Goal: Information Seeking & Learning: Learn about a topic

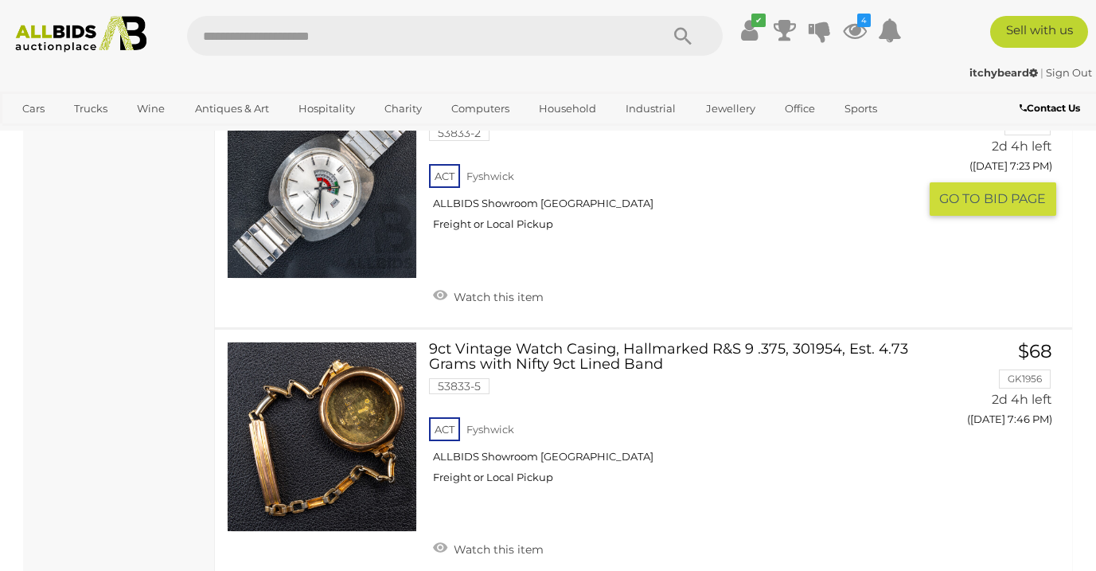
scroll to position [594, 0]
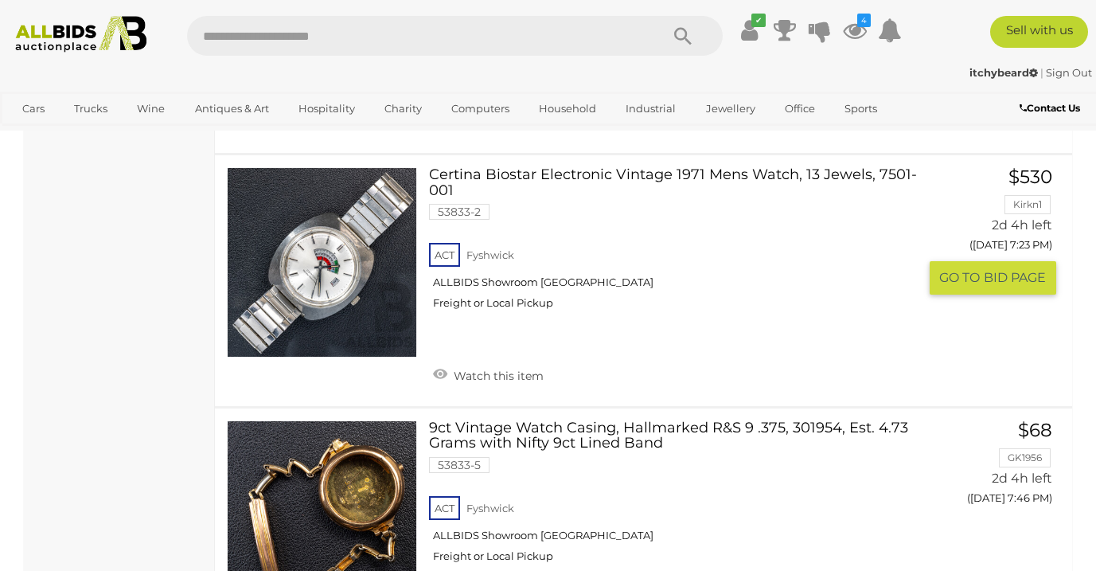
click at [548, 172] on link "Certina Biostar Electronic Vintage 1971 Mens Watch, 13 Jewels, 7501-001 53833-2…" at bounding box center [679, 244] width 476 height 155
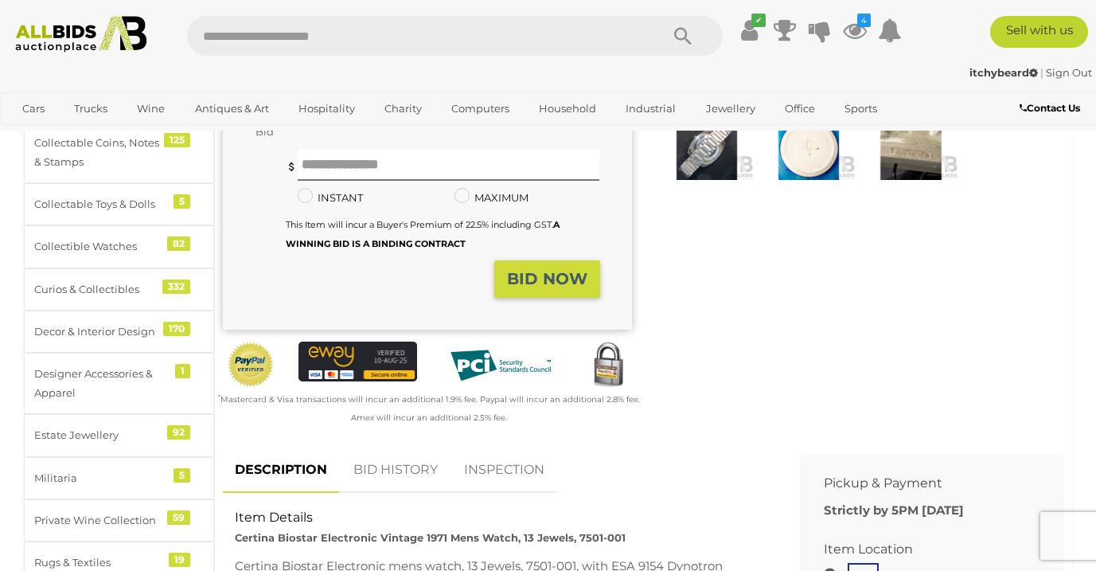
scroll to position [628, 0]
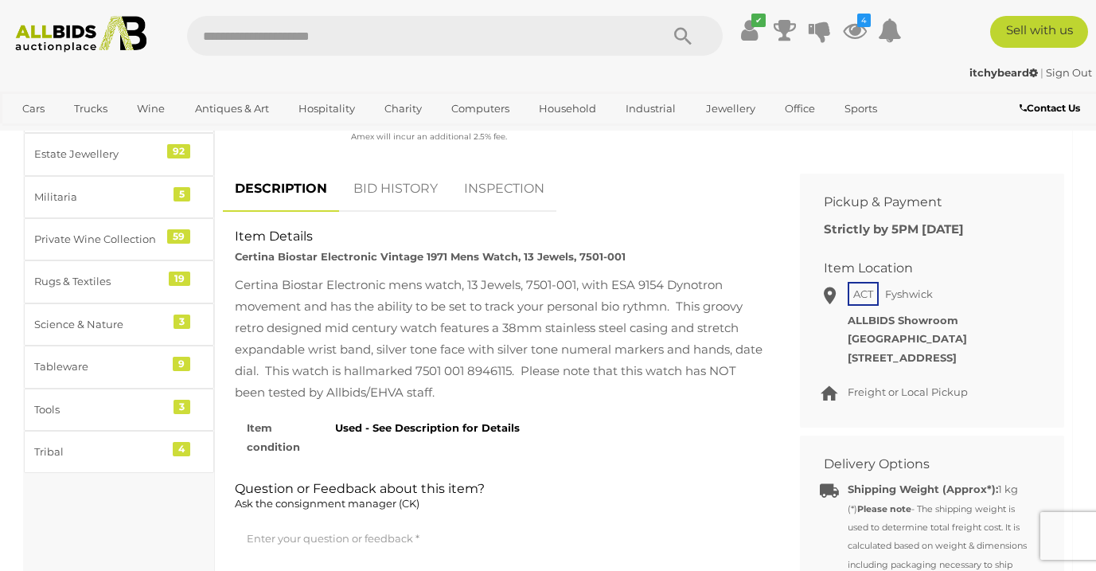
click at [385, 169] on link "BID HISTORY" at bounding box center [395, 189] width 108 height 47
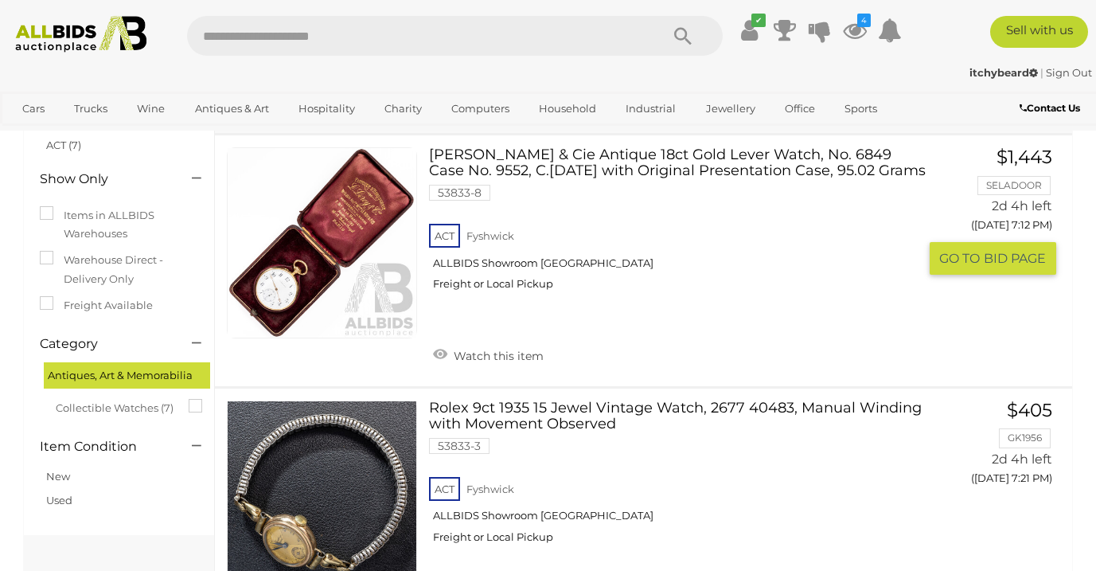
scroll to position [100, 0]
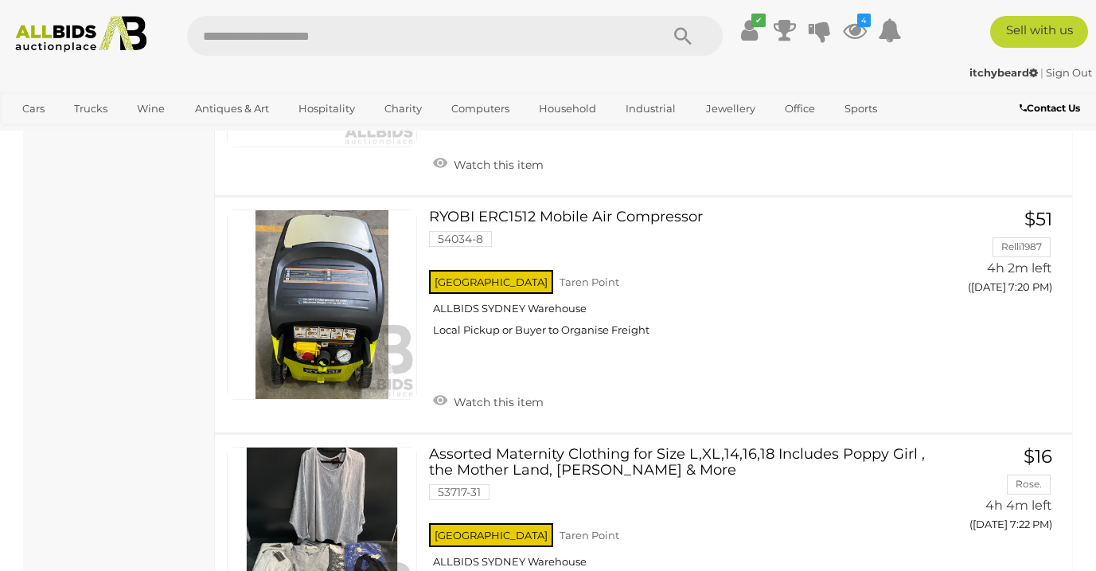
scroll to position [2581, 0]
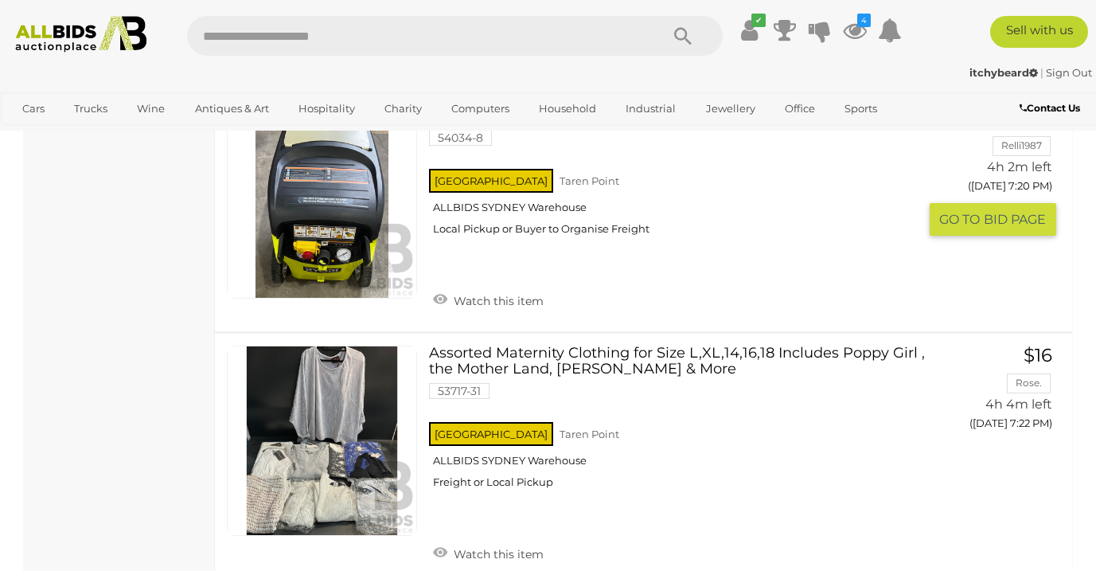
click at [330, 241] on img at bounding box center [322, 203] width 189 height 189
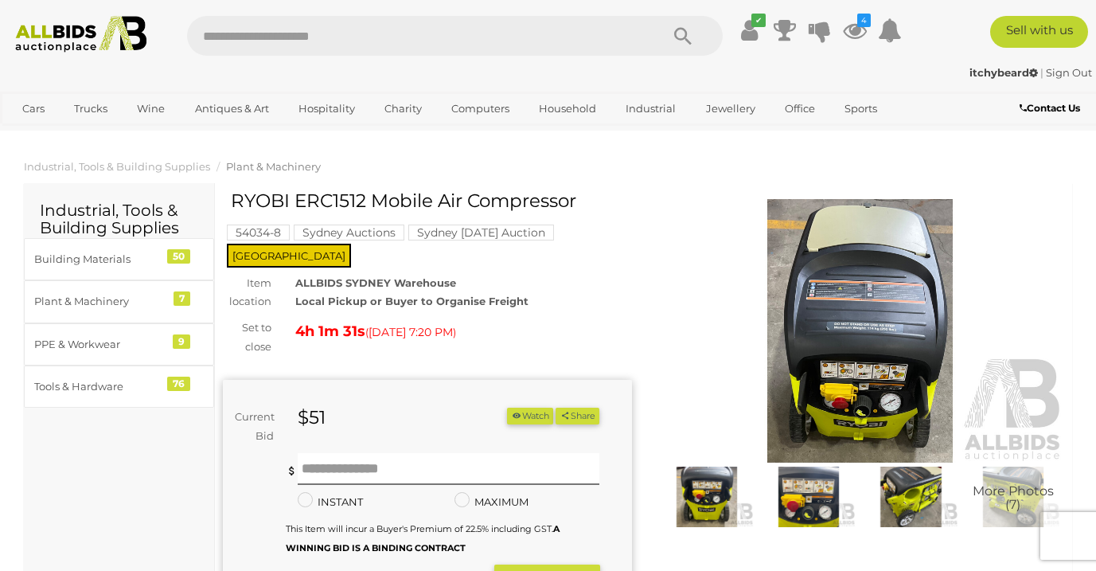
click at [867, 376] on img at bounding box center [860, 330] width 409 height 263
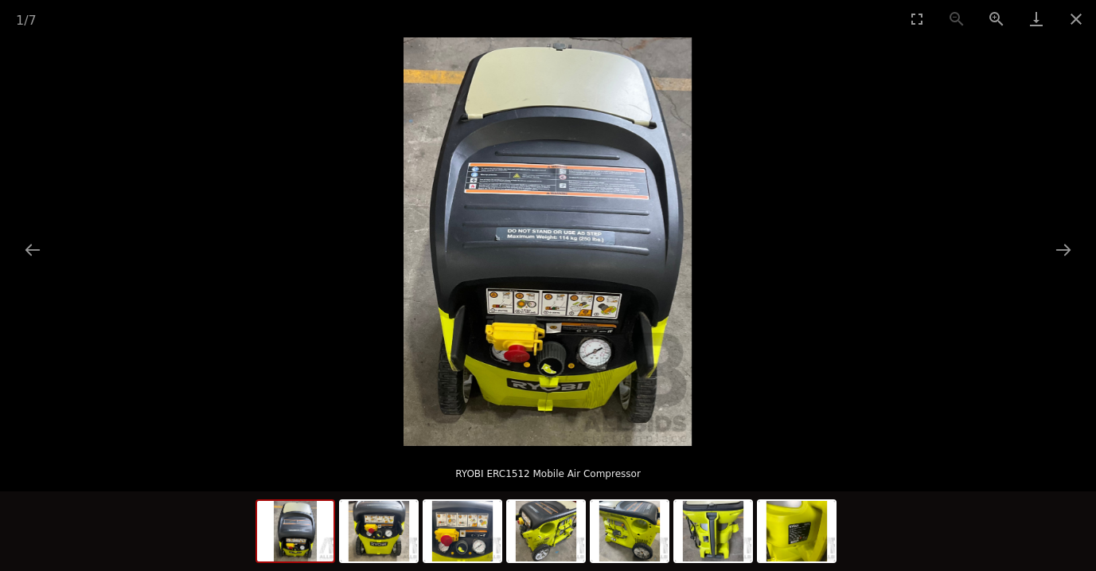
click at [544, 272] on img at bounding box center [547, 241] width 288 height 408
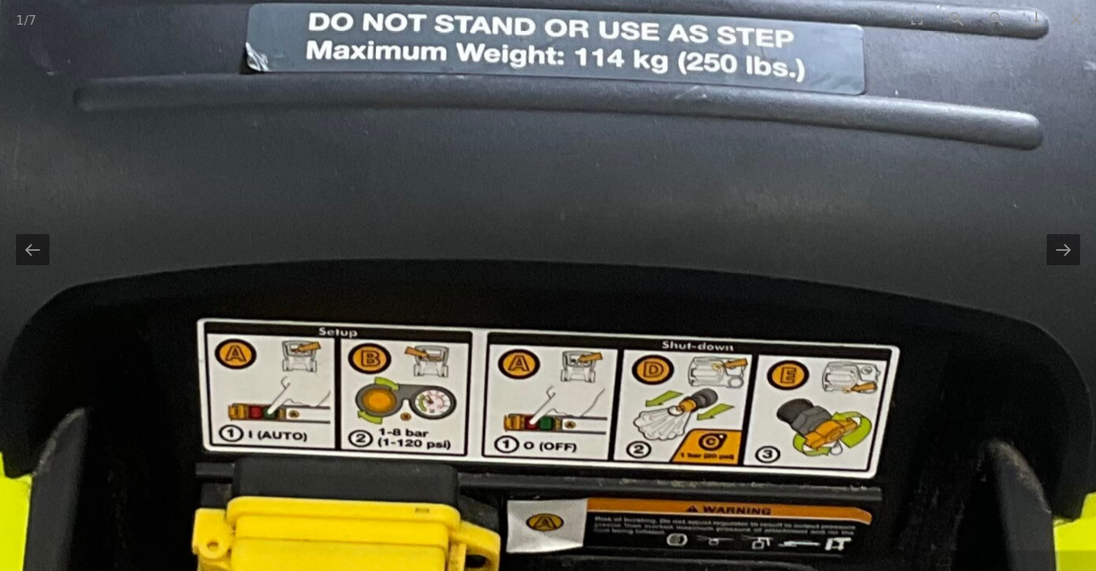
drag, startPoint x: 561, startPoint y: 396, endPoint x: 510, endPoint y: 270, distance: 136.4
click at [510, 270] on img at bounding box center [515, 78] width 1495 height 2117
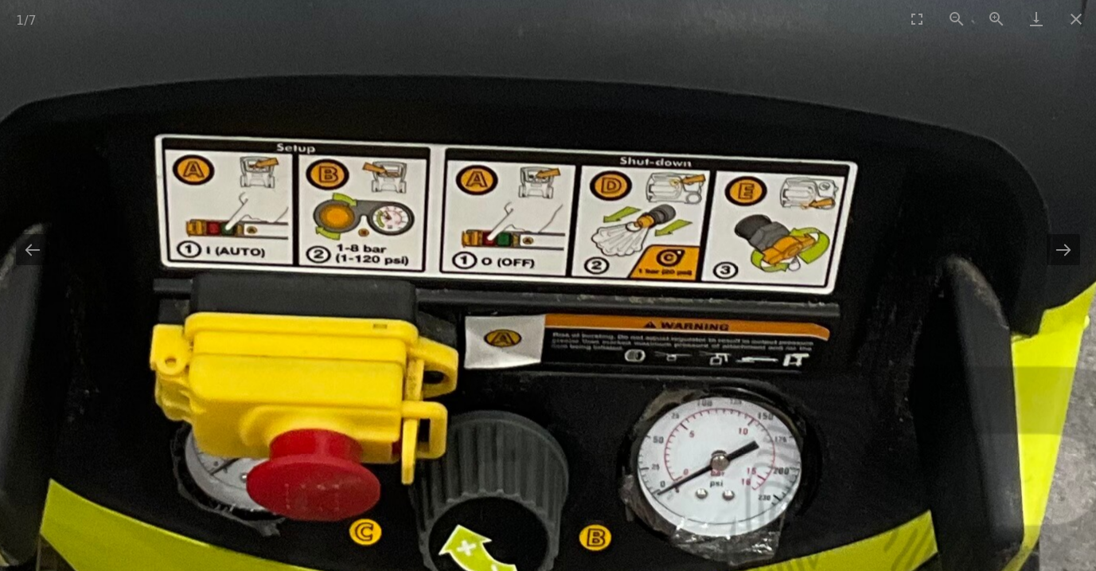
drag, startPoint x: 545, startPoint y: 466, endPoint x: 501, endPoint y: 263, distance: 208.5
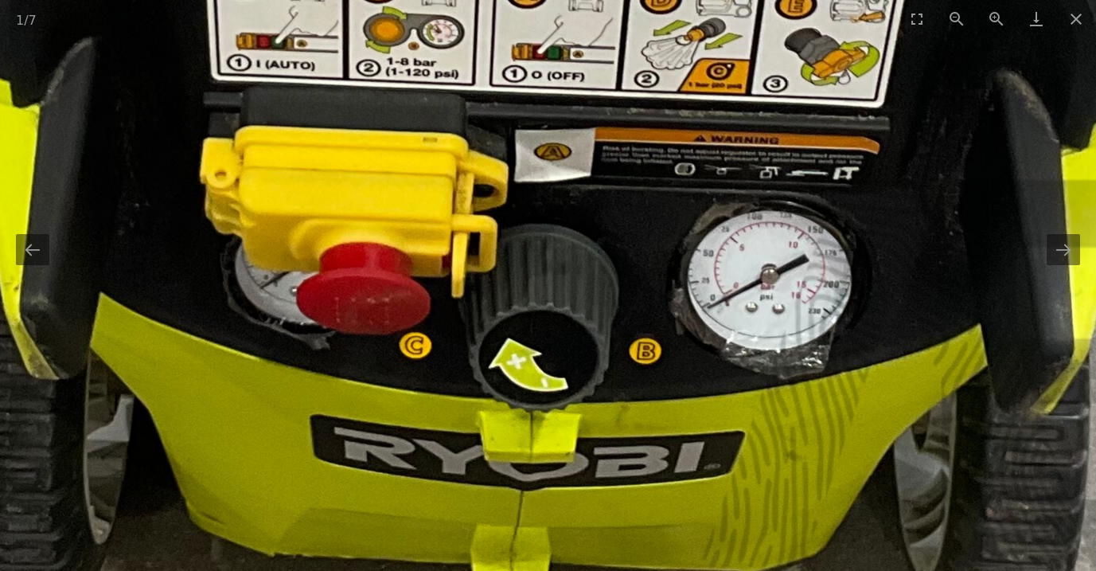
drag, startPoint x: 475, startPoint y: 380, endPoint x: 536, endPoint y: 334, distance: 75.6
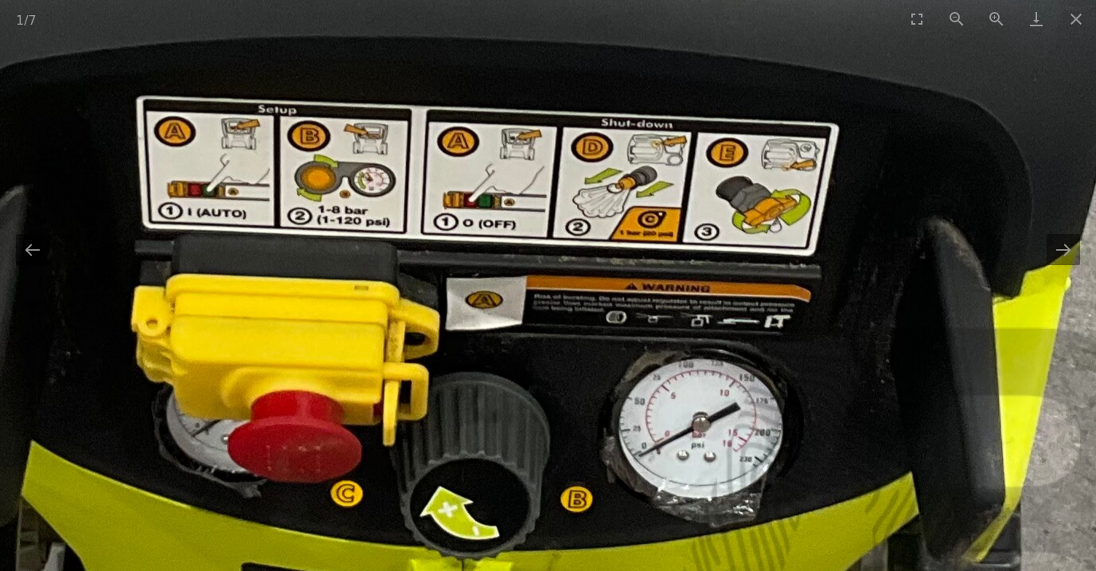
drag, startPoint x: 623, startPoint y: 235, endPoint x: 555, endPoint y: 379, distance: 159.1
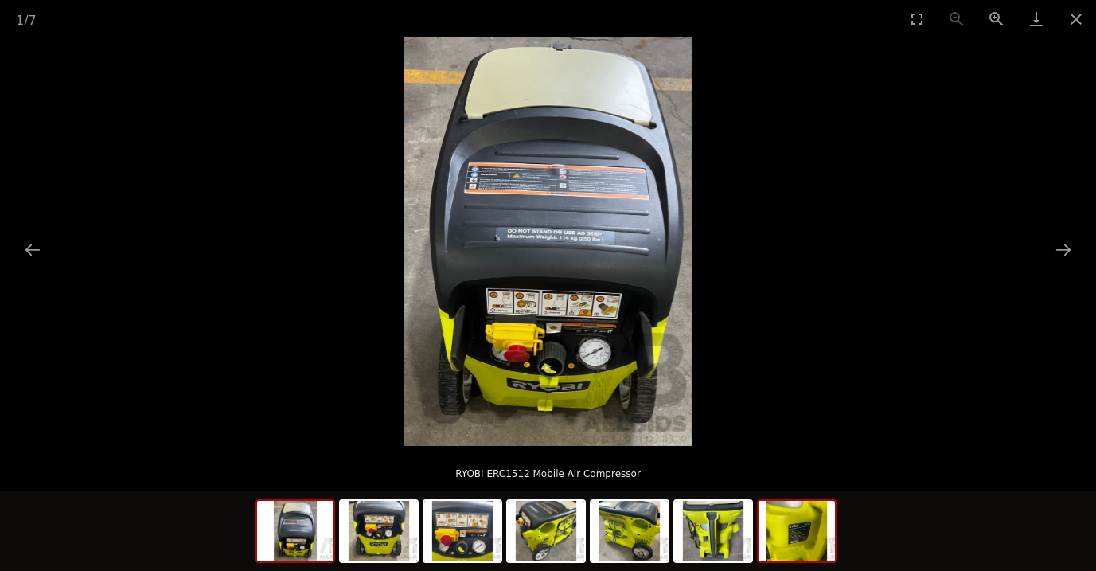
click at [801, 530] on img at bounding box center [796, 531] width 76 height 60
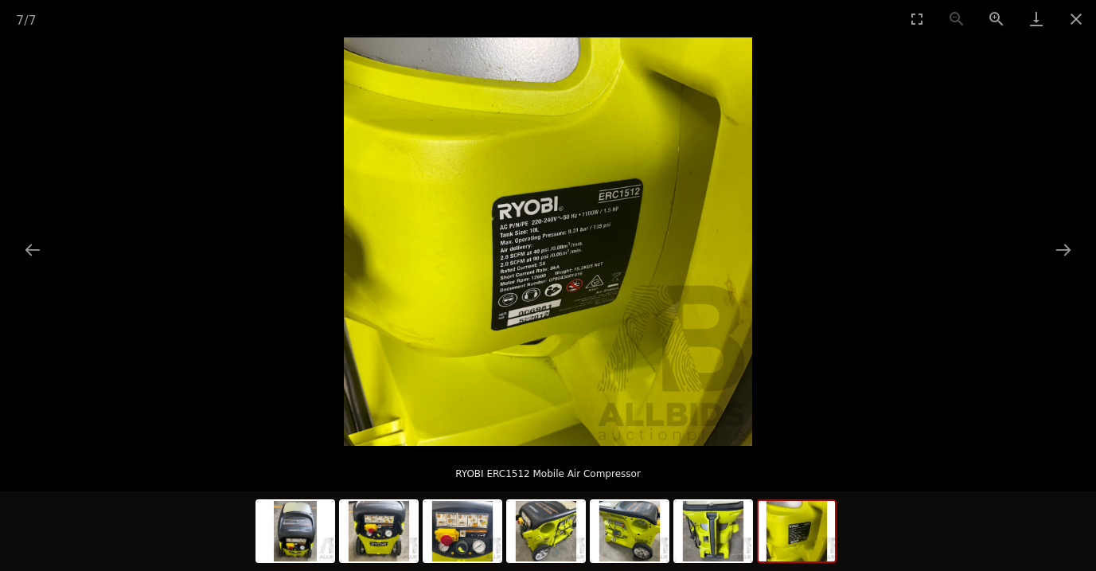
click at [537, 243] on img at bounding box center [548, 241] width 408 height 408
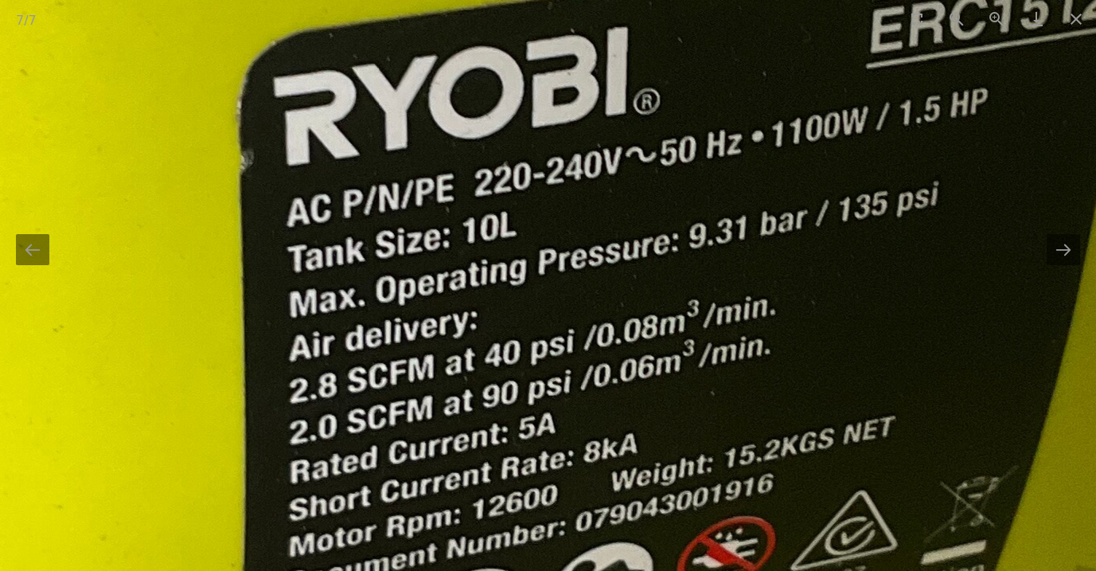
drag, startPoint x: 624, startPoint y: 402, endPoint x: 594, endPoint y: 355, distance: 55.8
click at [594, 355] on img at bounding box center [570, 296] width 2407 height 2407
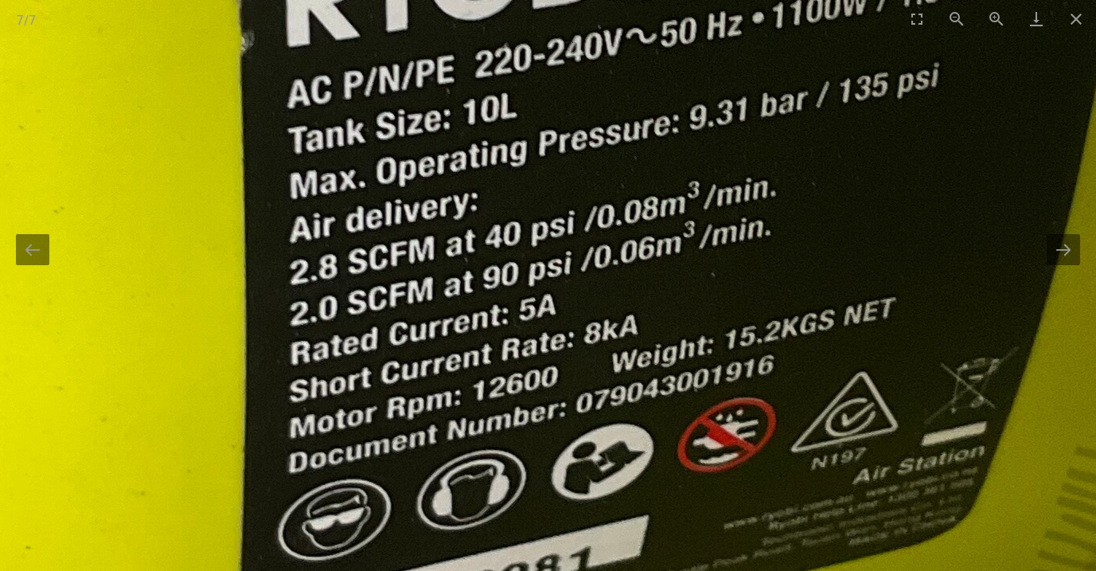
drag, startPoint x: 570, startPoint y: 415, endPoint x: 571, endPoint y: 298, distance: 117.8
click at [571, 298] on img at bounding box center [570, 177] width 2407 height 2407
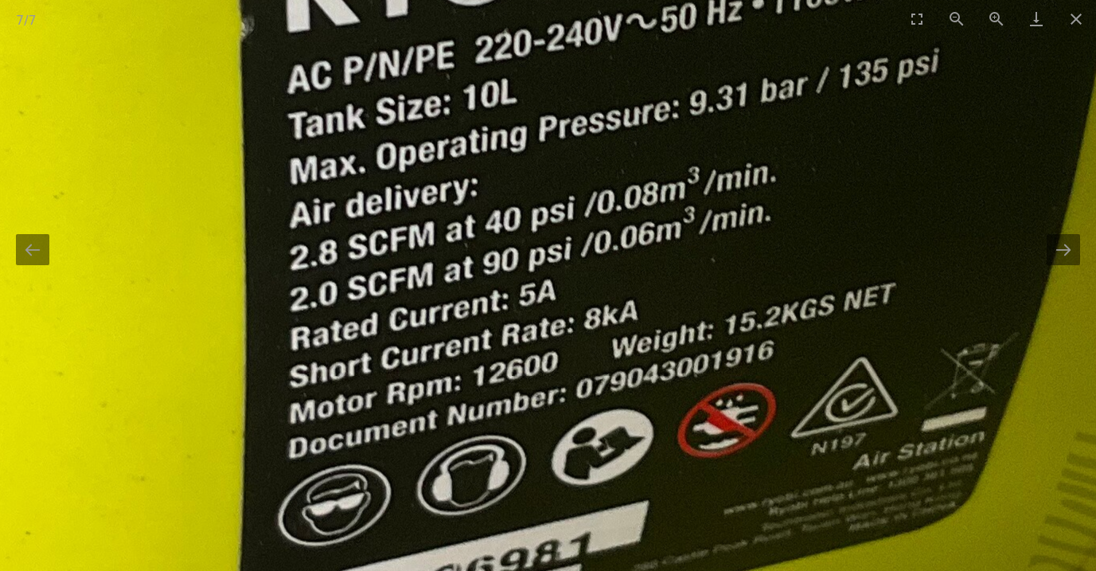
scroll to position [87, 0]
click at [470, 298] on img at bounding box center [570, 163] width 2407 height 2407
click at [470, 298] on img at bounding box center [570, 164] width 2407 height 2407
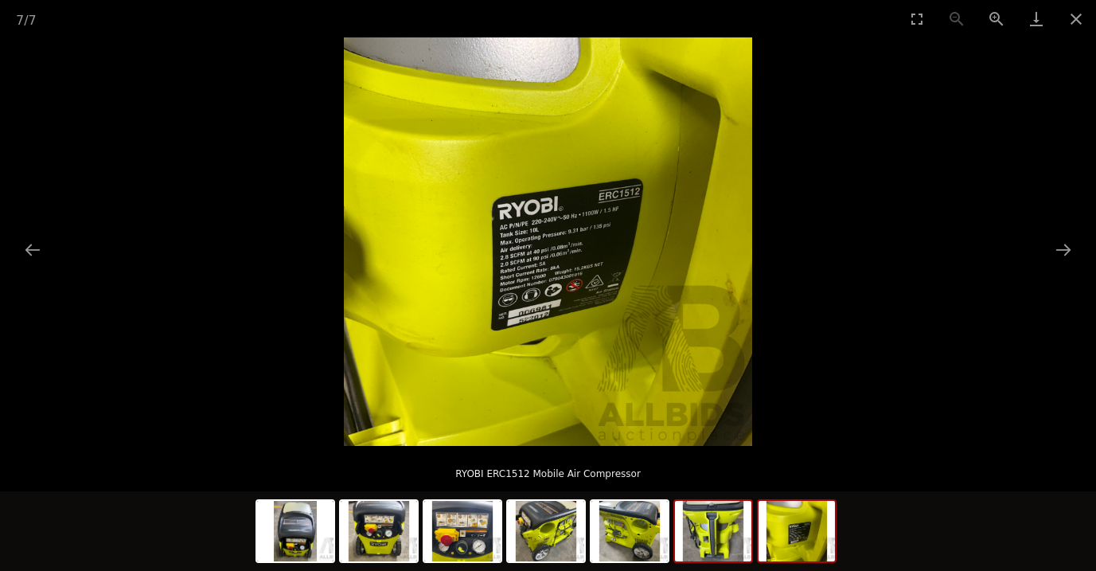
click at [702, 520] on img at bounding box center [713, 531] width 76 height 60
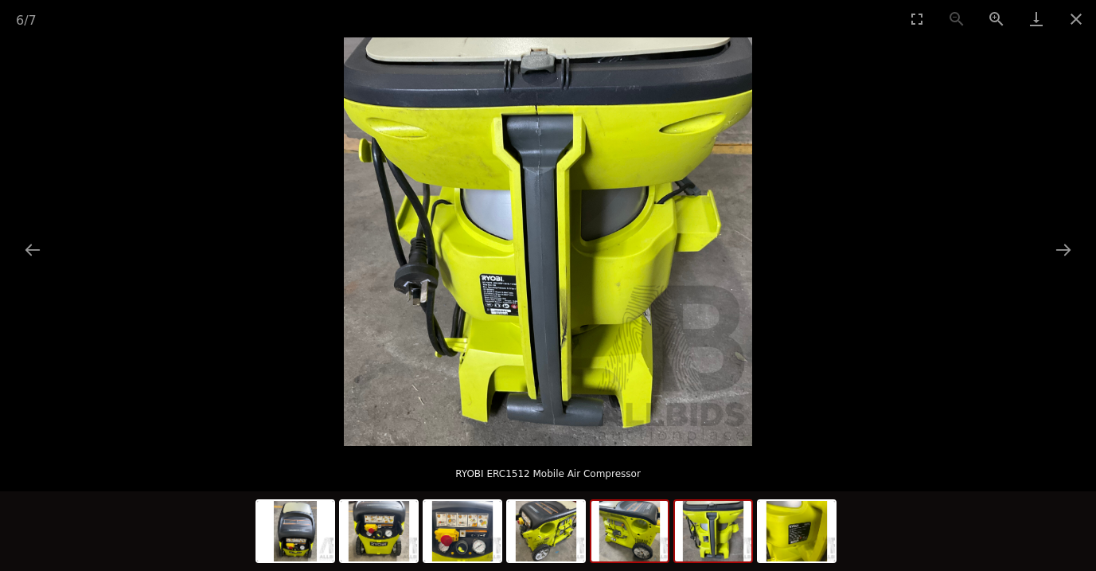
click at [625, 531] on img at bounding box center [629, 531] width 76 height 60
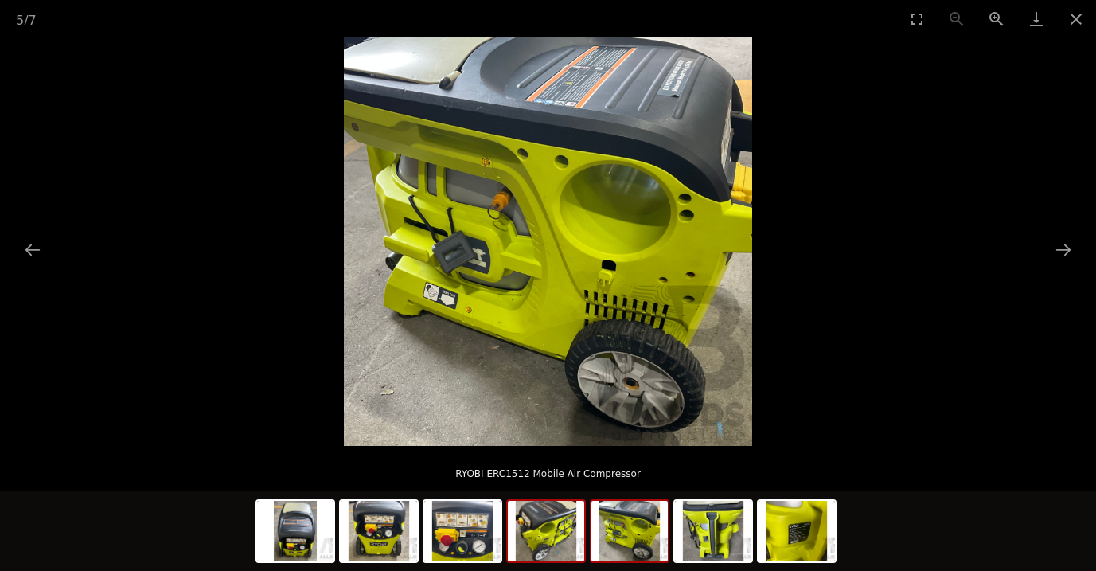
click at [558, 533] on img at bounding box center [546, 531] width 76 height 60
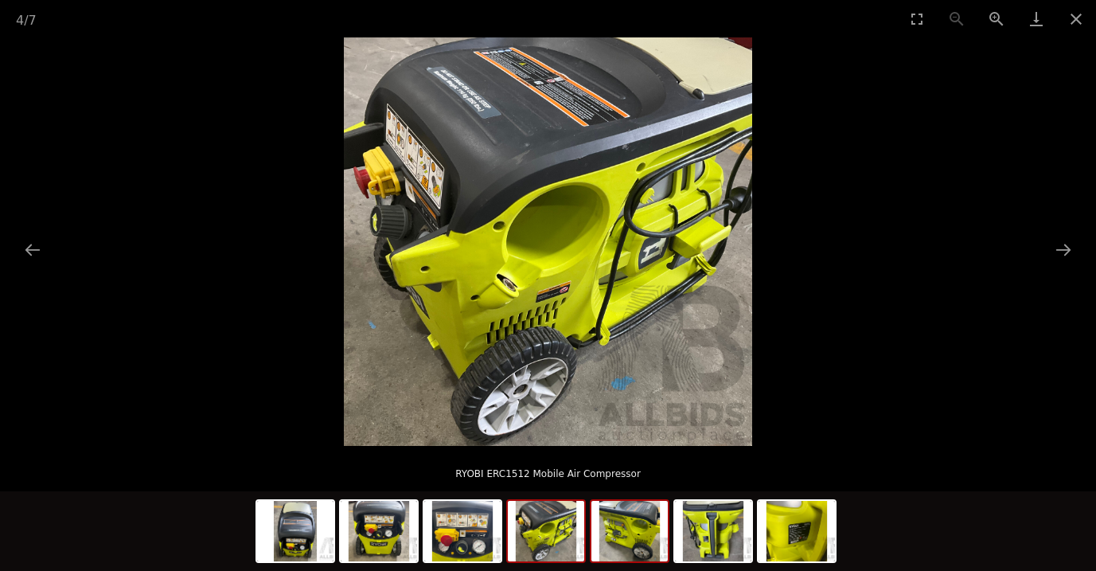
click at [645, 524] on img at bounding box center [629, 531] width 76 height 60
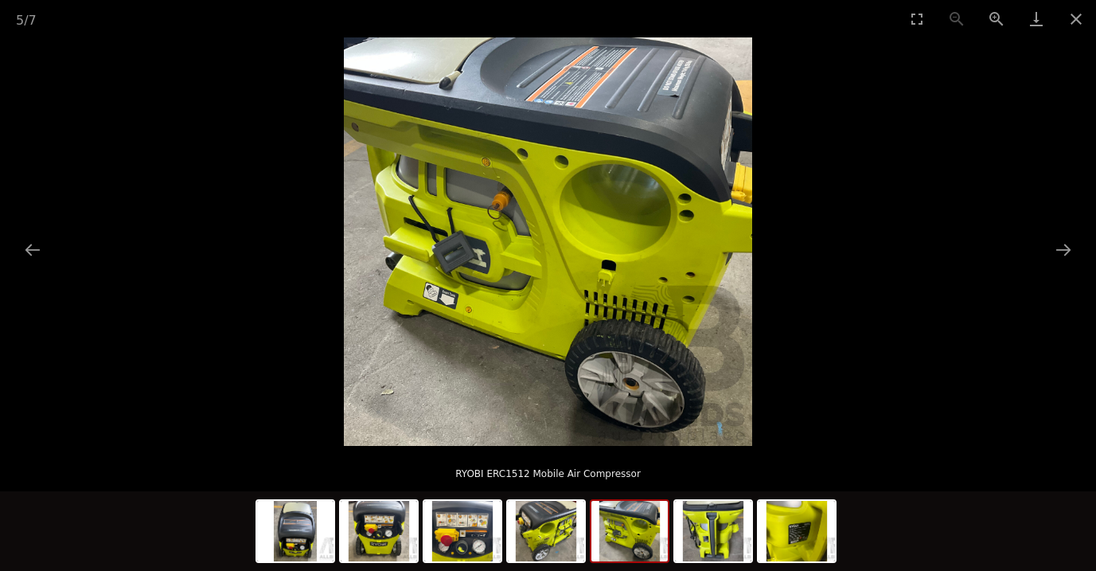
click at [497, 206] on img at bounding box center [548, 241] width 408 height 408
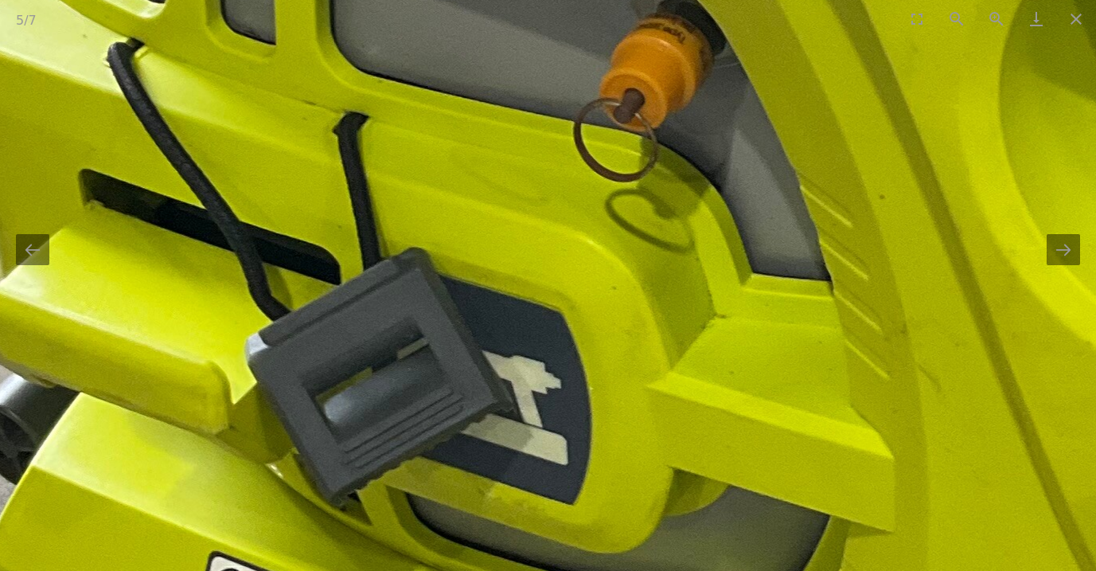
drag, startPoint x: 472, startPoint y: 354, endPoint x: 607, endPoint y: 146, distance: 248.6
click at [607, 146] on img at bounding box center [930, 313] width 2407 height 2407
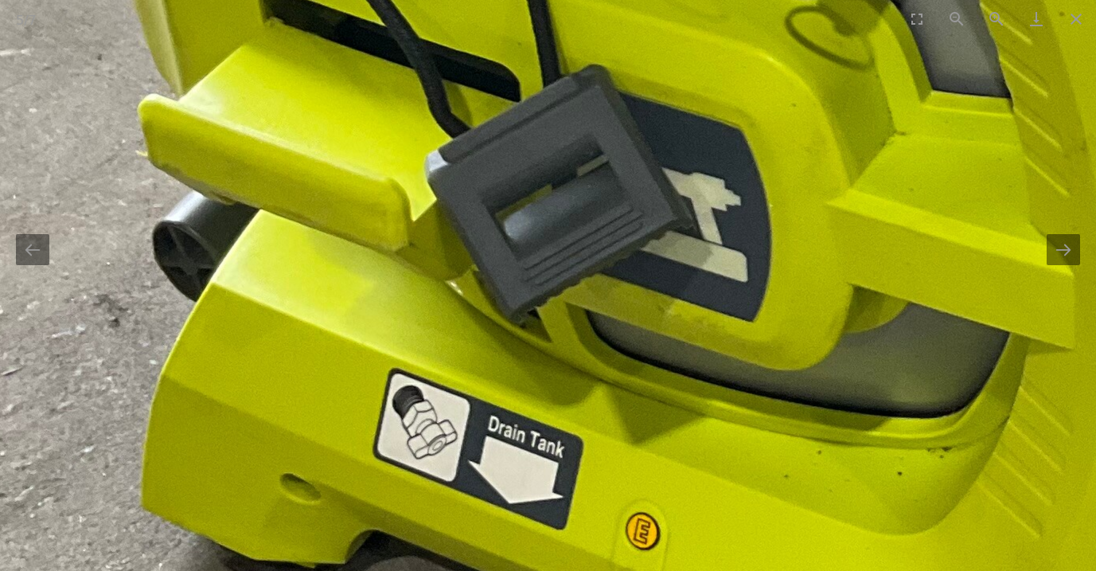
drag, startPoint x: 527, startPoint y: 299, endPoint x: 684, endPoint y: 171, distance: 202.5
click at [684, 171] on img at bounding box center [1110, 130] width 2407 height 2407
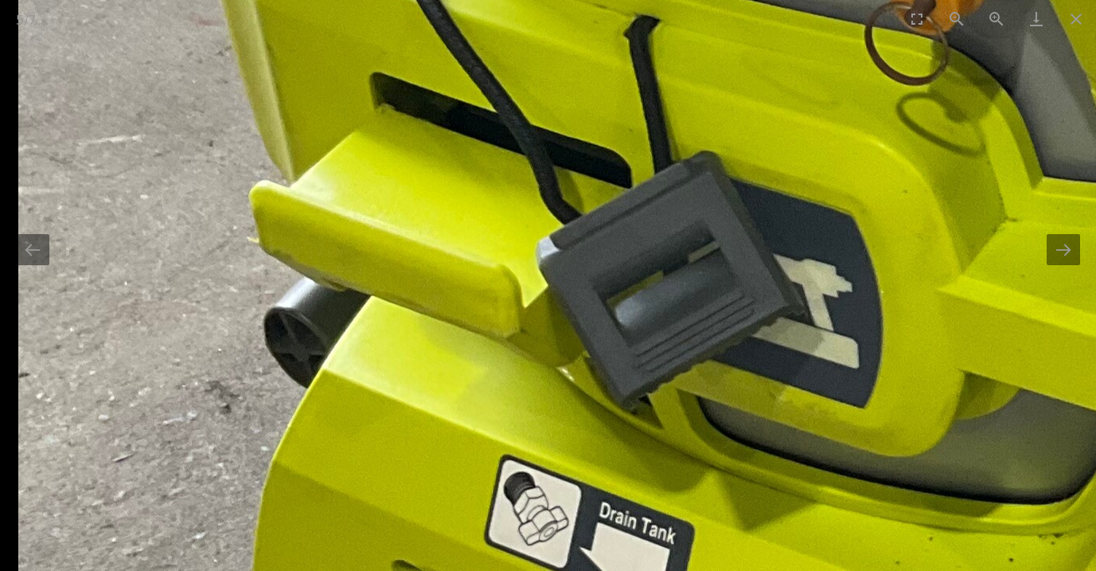
drag, startPoint x: 627, startPoint y: 347, endPoint x: 843, endPoint y: 466, distance: 246.5
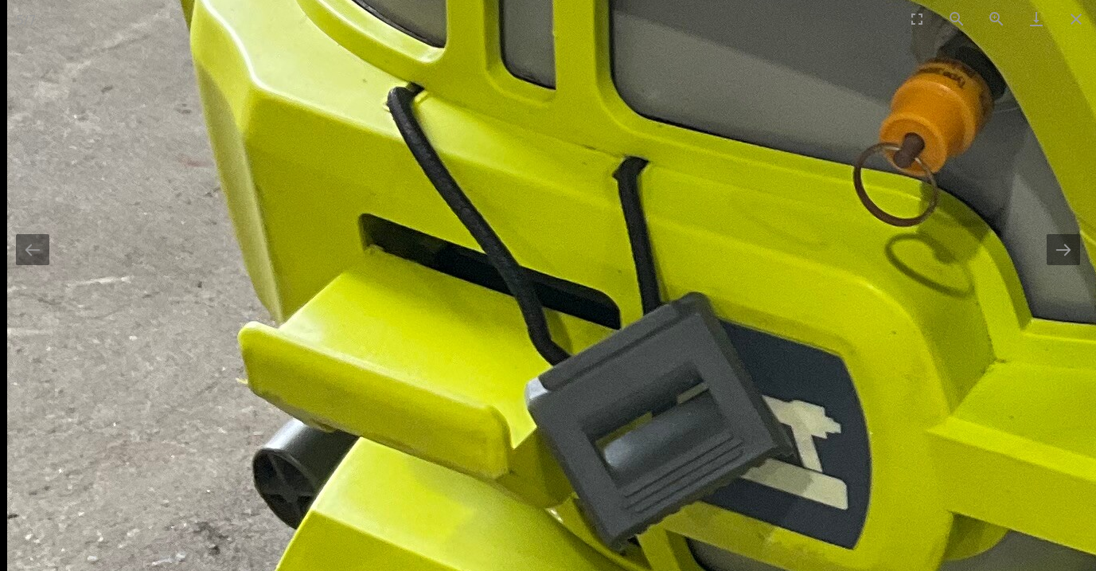
drag, startPoint x: 490, startPoint y: 201, endPoint x: 524, endPoint y: 361, distance: 162.8
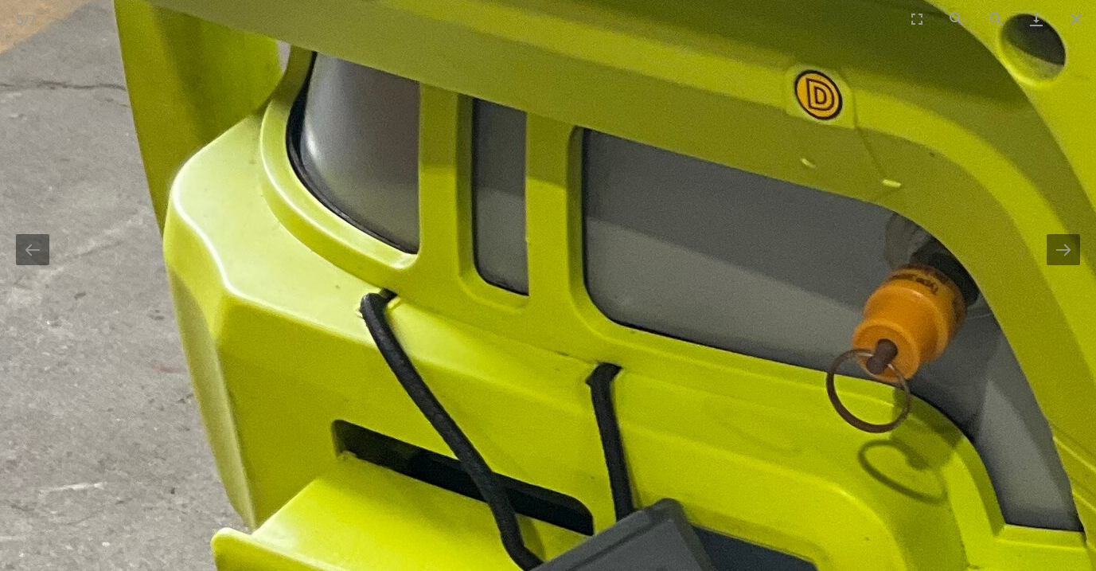
drag, startPoint x: 524, startPoint y: 158, endPoint x: 461, endPoint y: 303, distance: 158.2
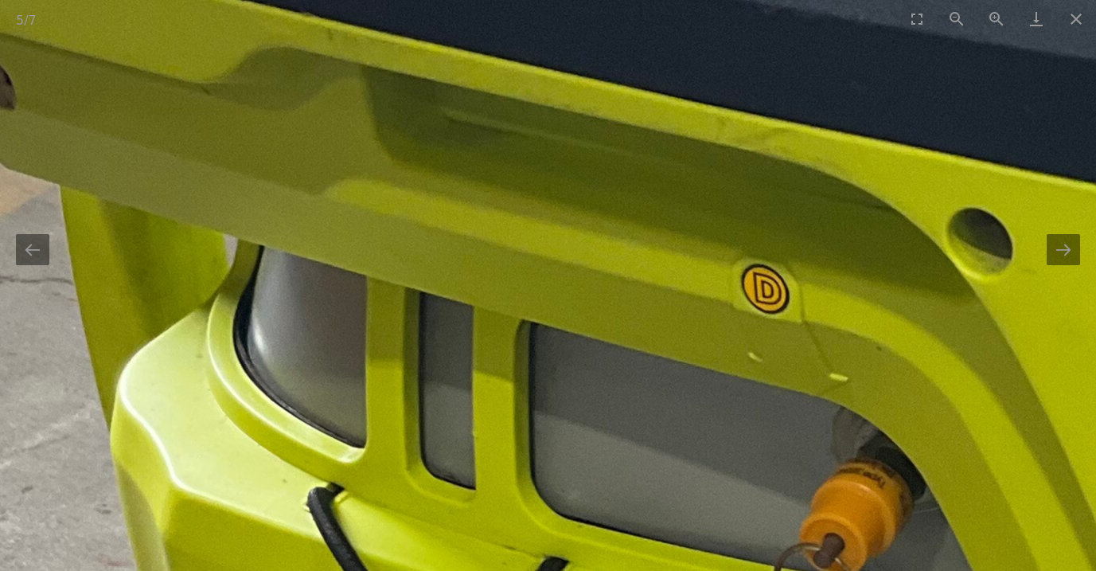
drag, startPoint x: 461, startPoint y: 160, endPoint x: 431, endPoint y: 302, distance: 145.5
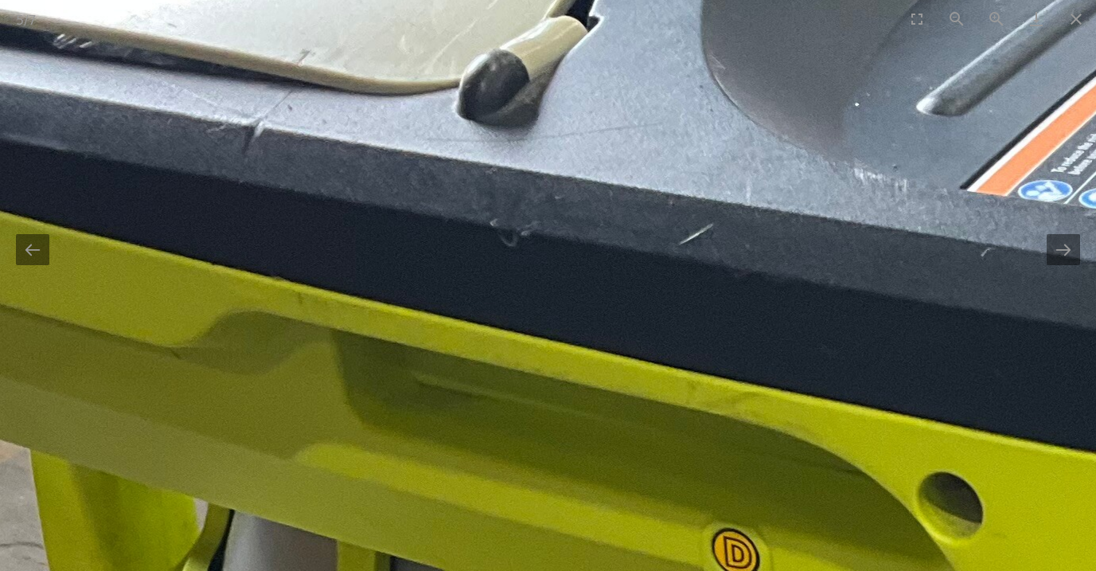
drag, startPoint x: 431, startPoint y: 198, endPoint x: 415, endPoint y: 306, distance: 109.3
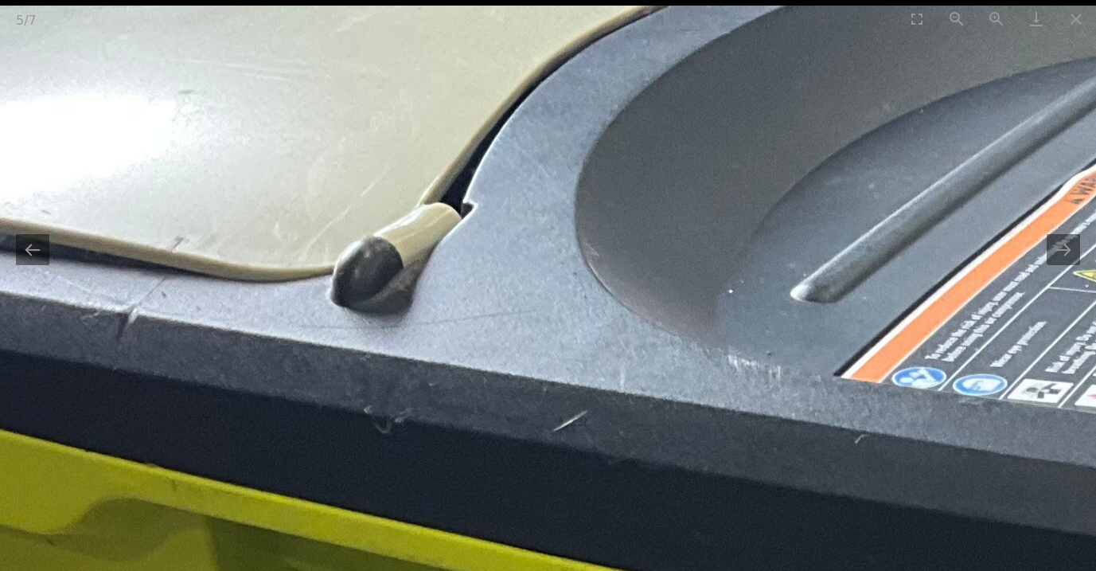
drag, startPoint x: 526, startPoint y: 220, endPoint x: 387, endPoint y: 317, distance: 169.3
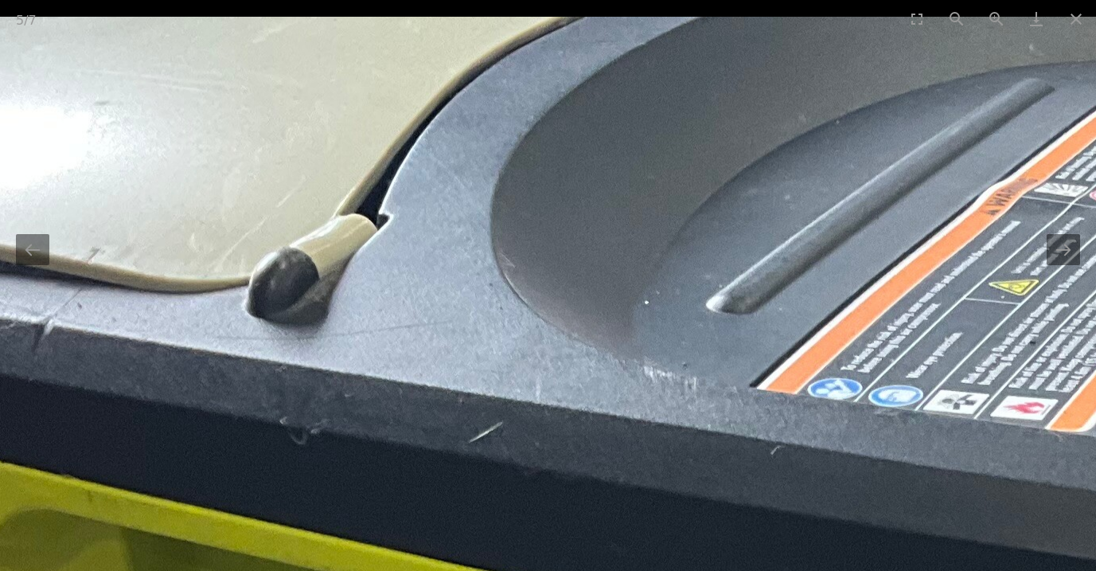
drag, startPoint x: 524, startPoint y: 271, endPoint x: 527, endPoint y: 345, distance: 74.8
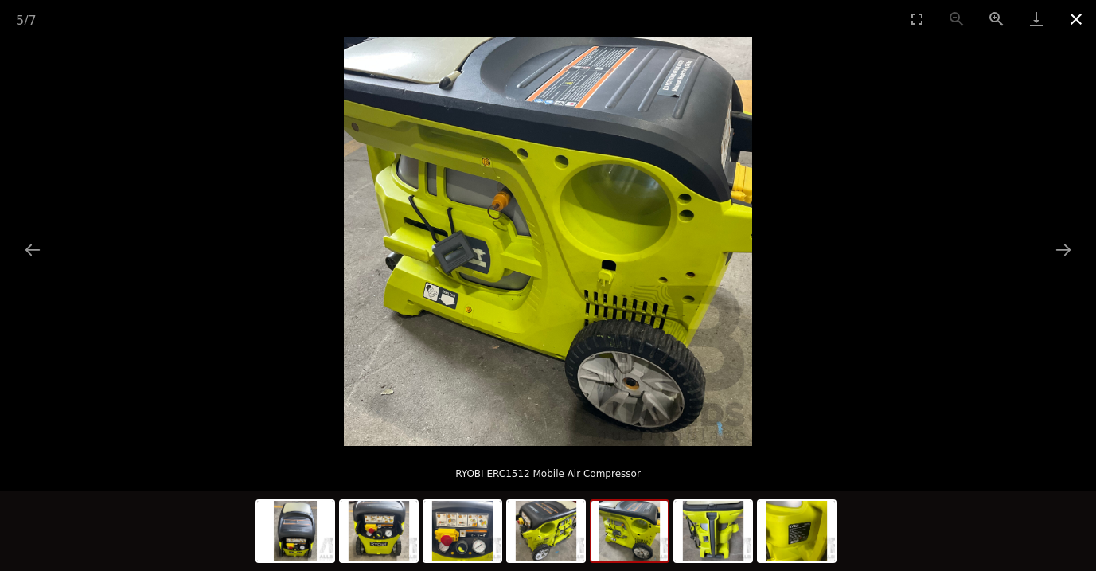
click at [1079, 22] on button "Close gallery" at bounding box center [1076, 18] width 40 height 37
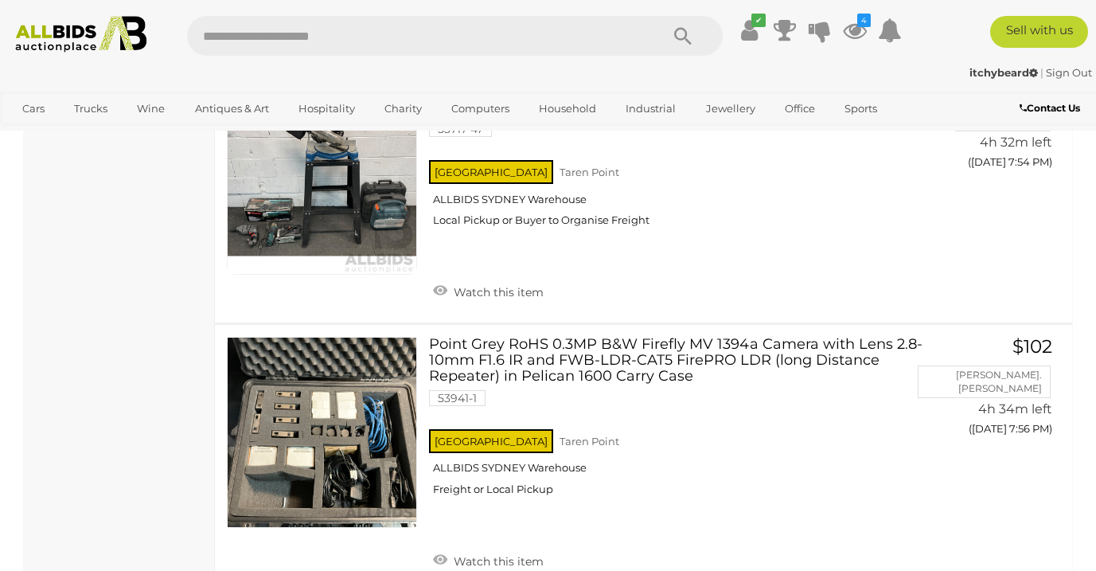
scroll to position [8173, 0]
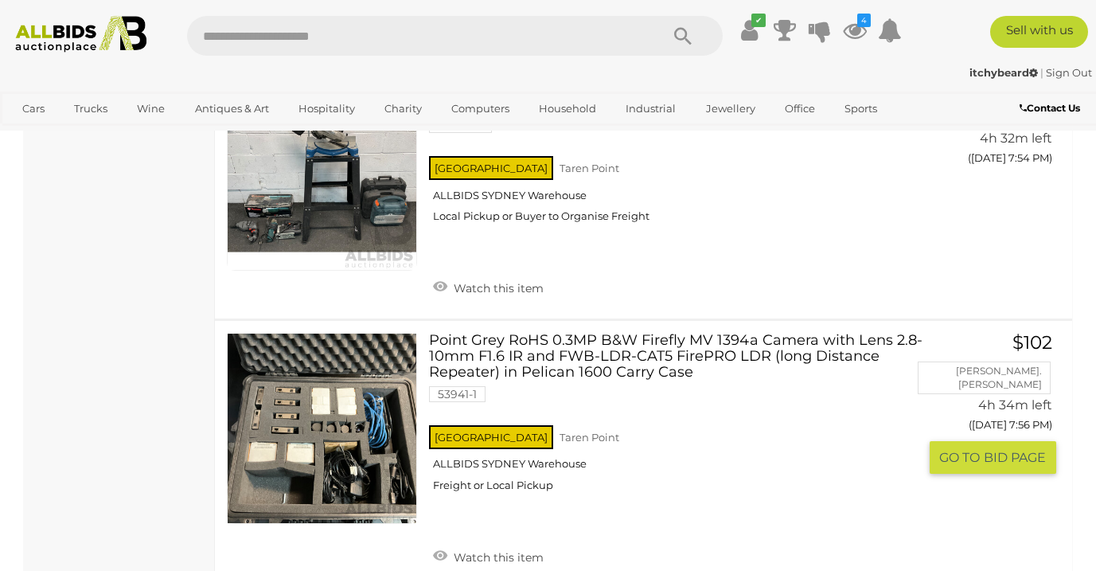
click at [290, 407] on link at bounding box center [322, 428] width 190 height 190
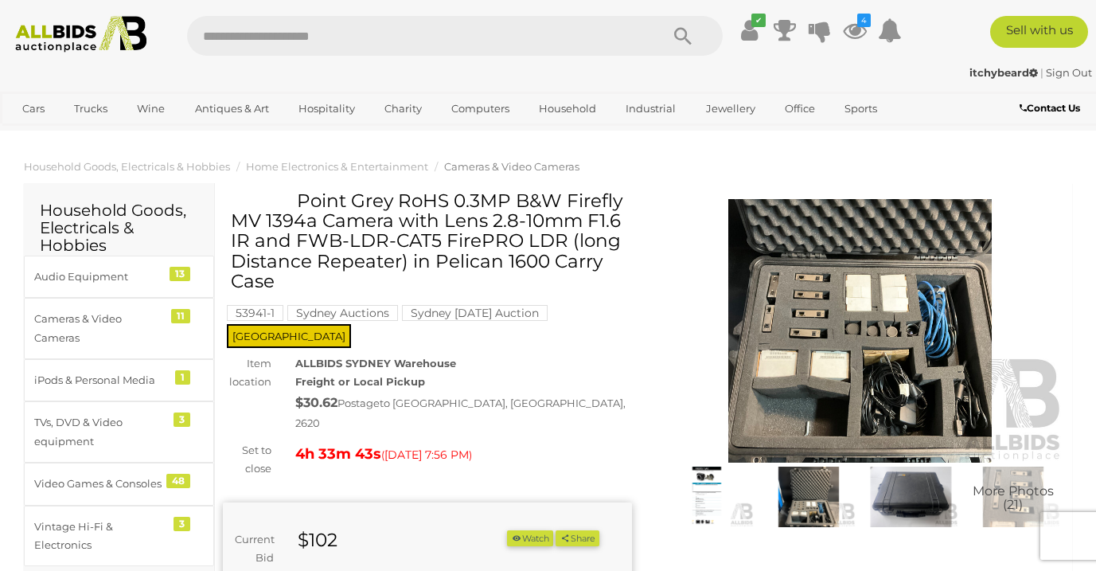
click at [712, 493] on img at bounding box center [707, 496] width 94 height 60
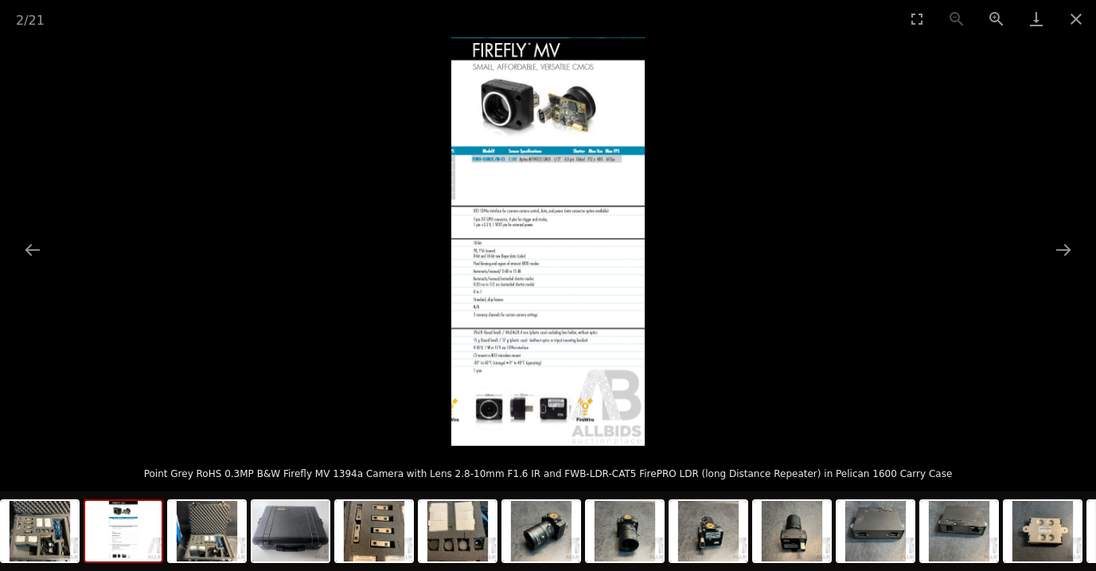
click at [520, 118] on img at bounding box center [547, 241] width 193 height 408
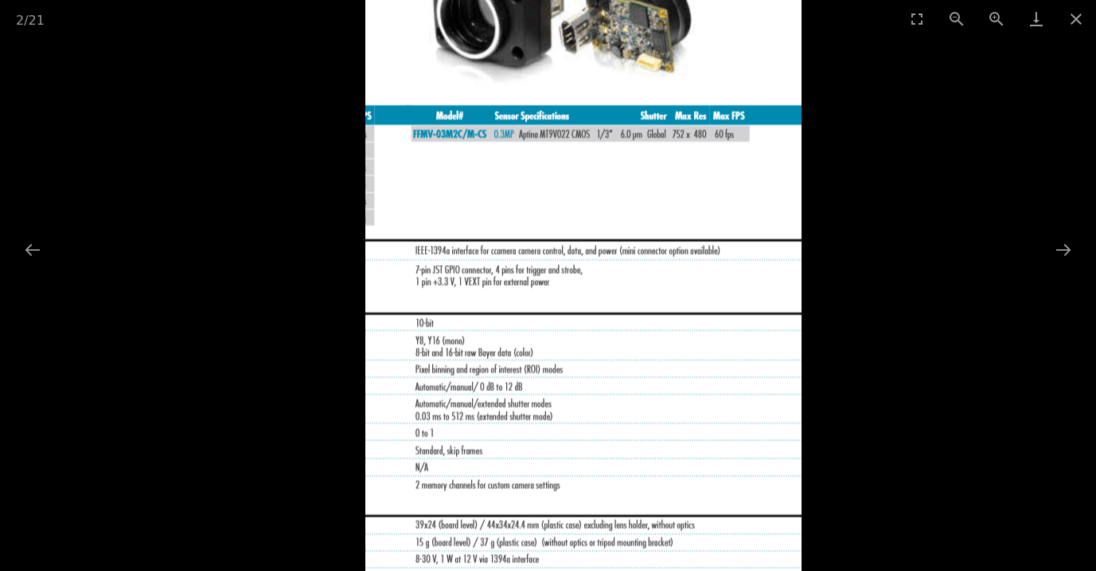
drag, startPoint x: 485, startPoint y: 383, endPoint x: 439, endPoint y: 279, distance: 114.3
click at [439, 279] on img at bounding box center [583, 320] width 436 height 921
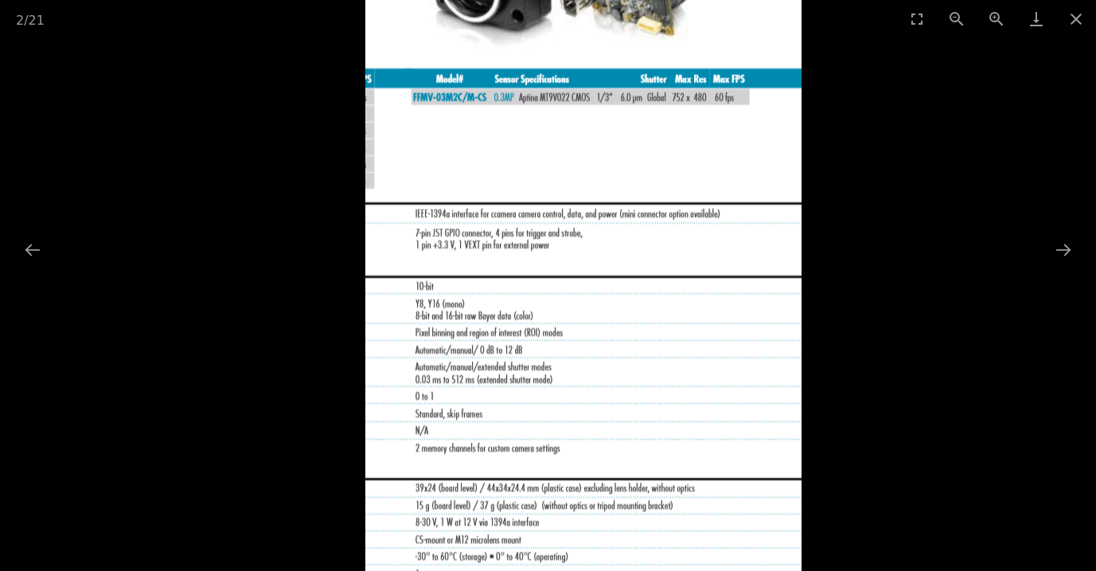
drag, startPoint x: 505, startPoint y: 418, endPoint x: 511, endPoint y: 393, distance: 25.3
click at [511, 393] on img at bounding box center [583, 283] width 436 height 921
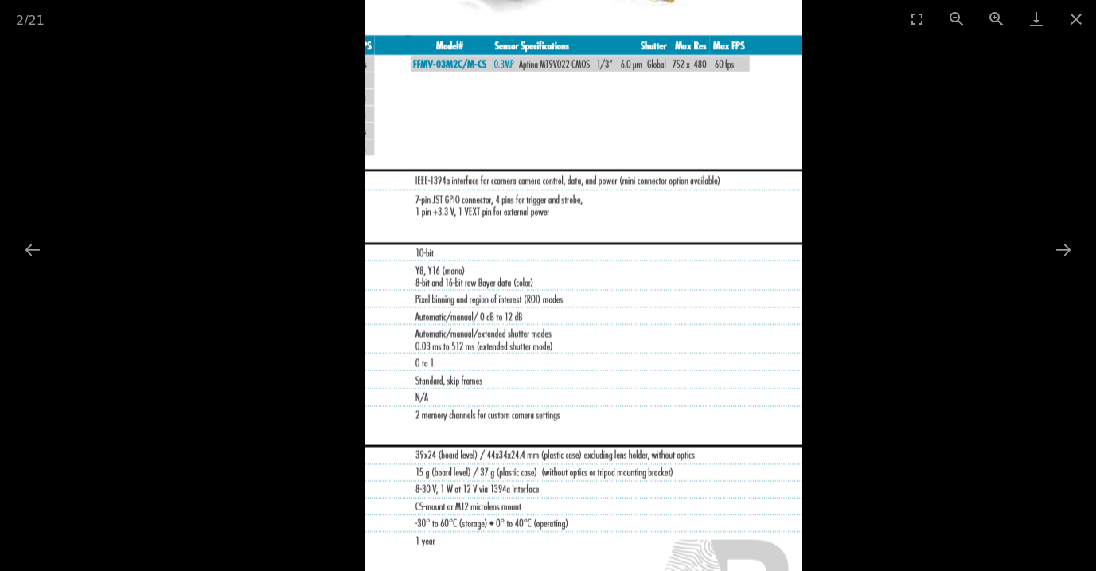
drag, startPoint x: 496, startPoint y: 413, endPoint x: 501, endPoint y: 351, distance: 62.3
click at [501, 352] on img at bounding box center [583, 250] width 436 height 921
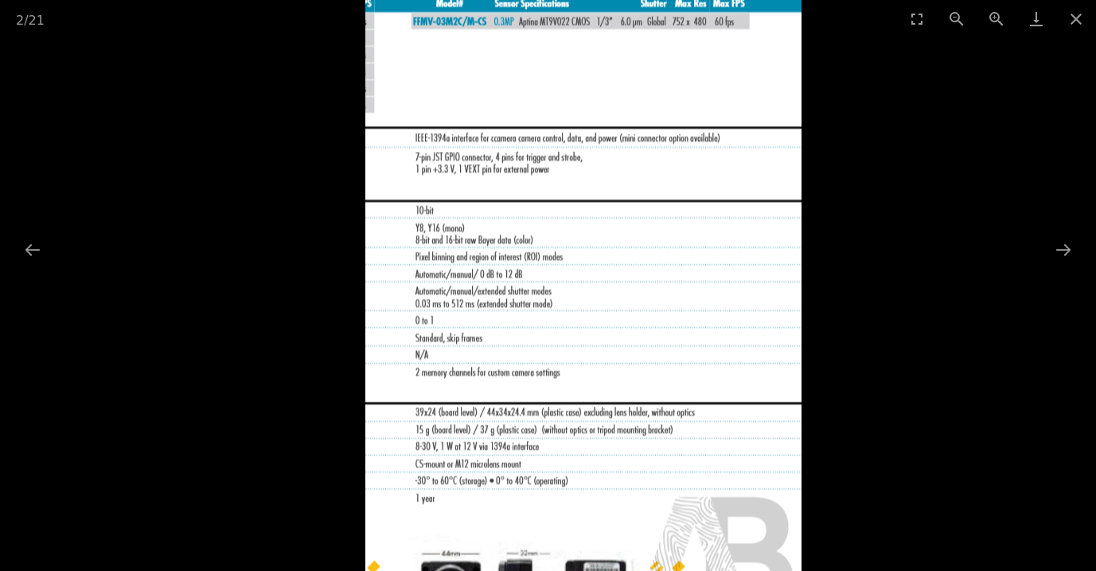
drag, startPoint x: 511, startPoint y: 453, endPoint x: 513, endPoint y: 441, distance: 12.0
click at [513, 441] on img at bounding box center [583, 207] width 436 height 921
click at [513, 442] on img at bounding box center [583, 207] width 436 height 921
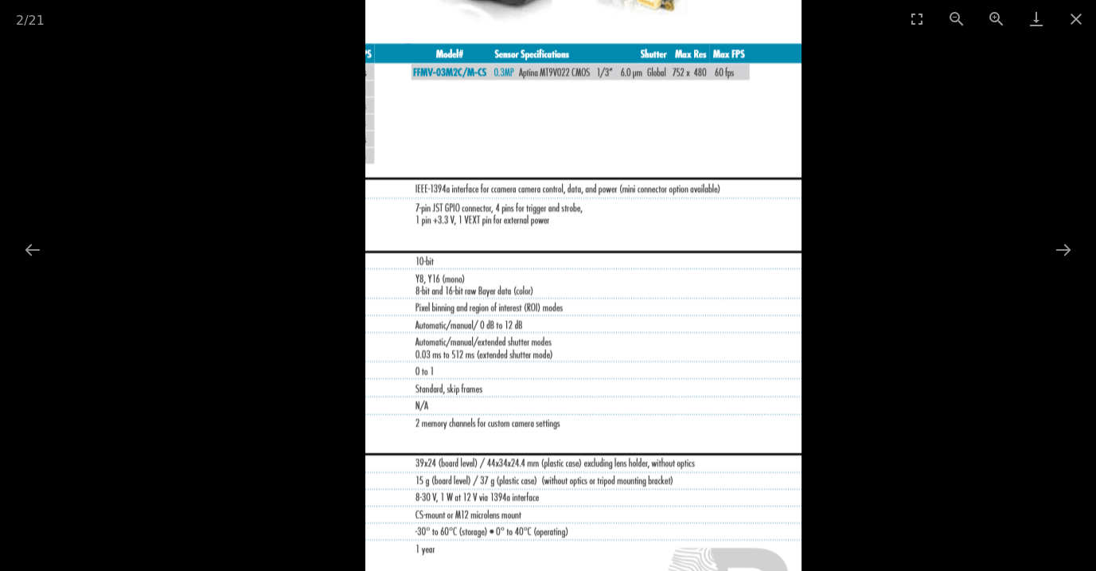
drag, startPoint x: 398, startPoint y: 431, endPoint x: 455, endPoint y: 546, distance: 128.8
click at [455, 539] on img at bounding box center [583, 258] width 436 height 921
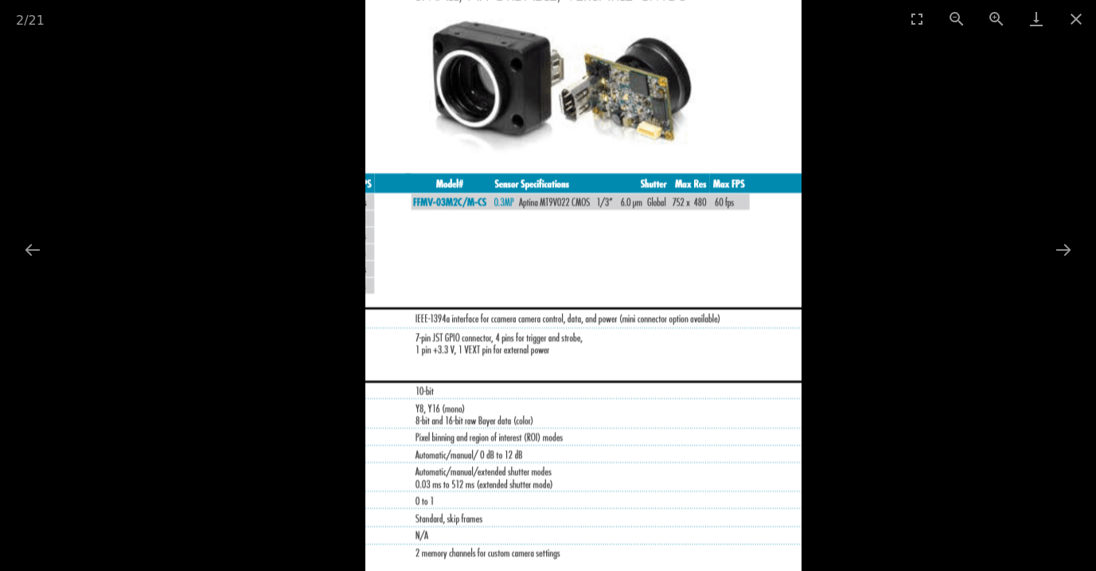
drag, startPoint x: 481, startPoint y: 421, endPoint x: 485, endPoint y: 489, distance: 68.6
click at [485, 489] on img at bounding box center [583, 388] width 436 height 921
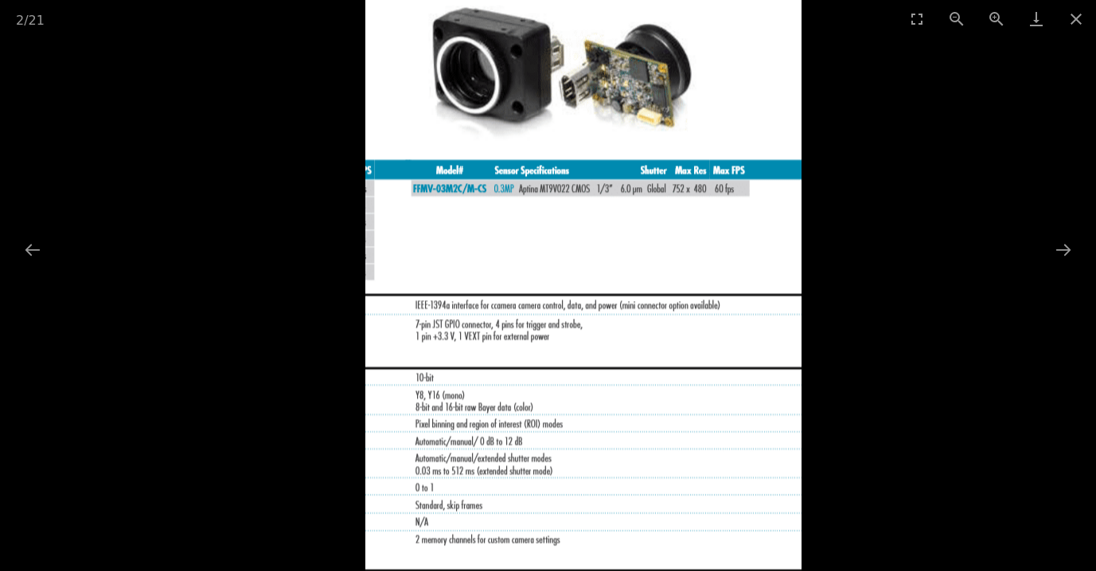
drag, startPoint x: 484, startPoint y: 362, endPoint x: 485, endPoint y: 341, distance: 20.8
click at [485, 342] on img at bounding box center [583, 374] width 436 height 921
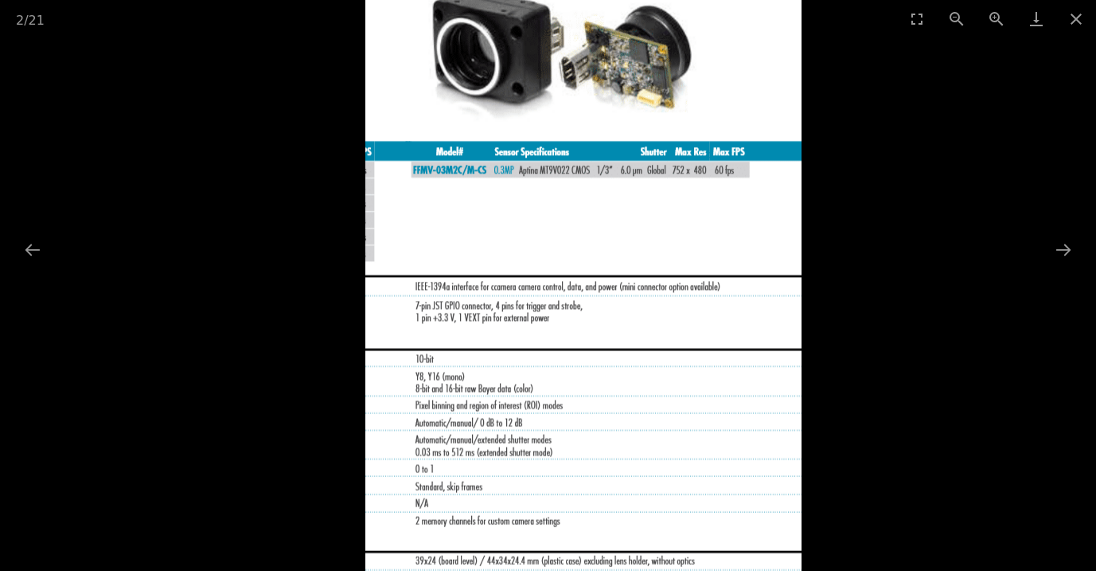
drag, startPoint x: 481, startPoint y: 373, endPoint x: 484, endPoint y: 355, distance: 18.6
click at [484, 355] on img at bounding box center [583, 356] width 436 height 921
click at [30, 250] on button "Previous slide" at bounding box center [32, 249] width 33 height 31
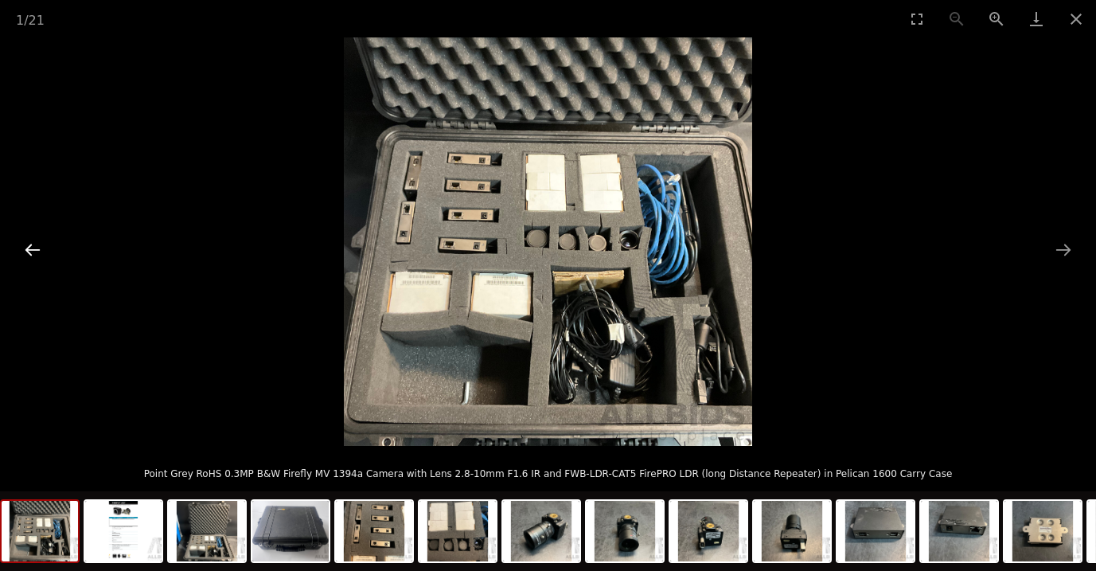
click at [22, 252] on button "Previous slide" at bounding box center [32, 249] width 33 height 31
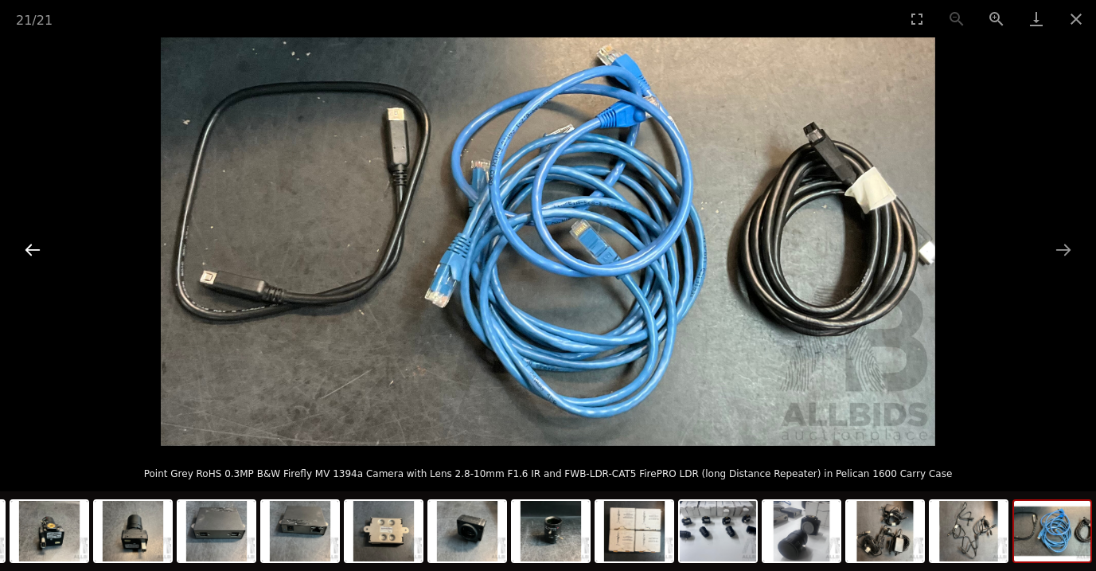
click at [22, 252] on button "Previous slide" at bounding box center [32, 249] width 33 height 31
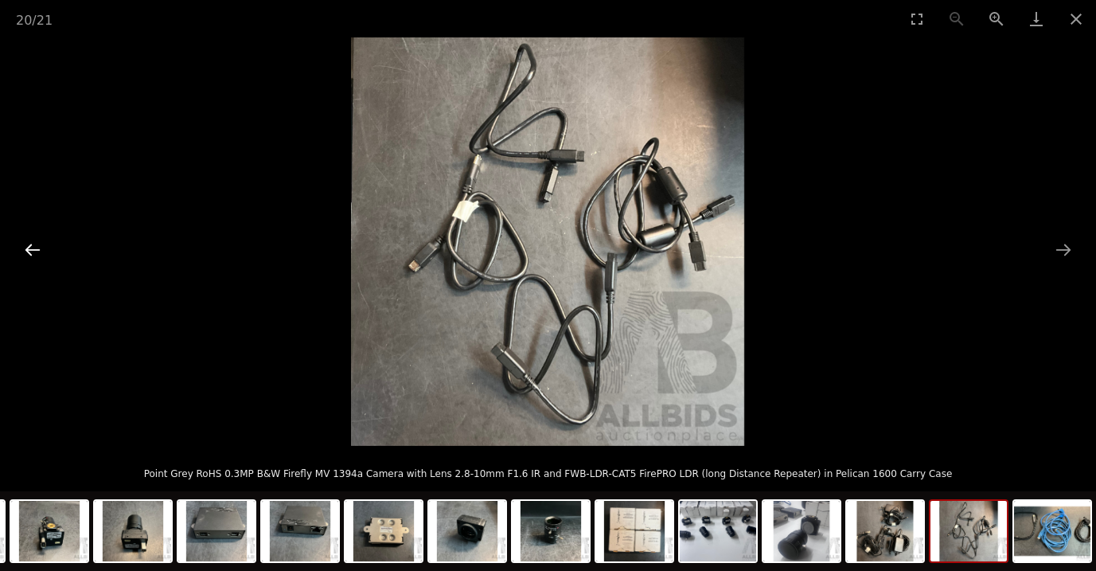
click at [22, 252] on button "Previous slide" at bounding box center [32, 249] width 33 height 31
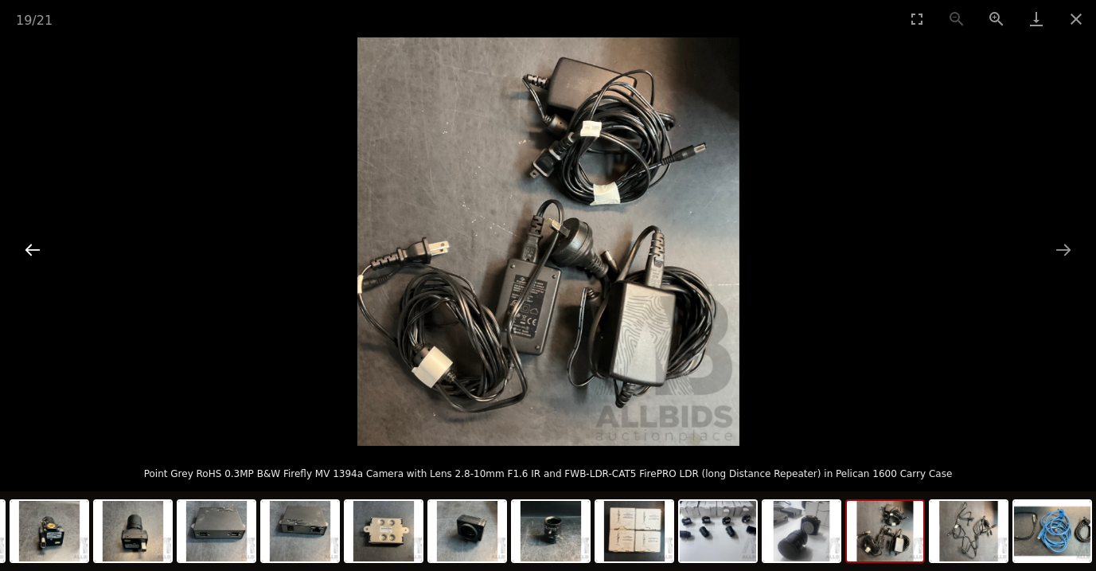
click at [22, 252] on button "Previous slide" at bounding box center [32, 249] width 33 height 31
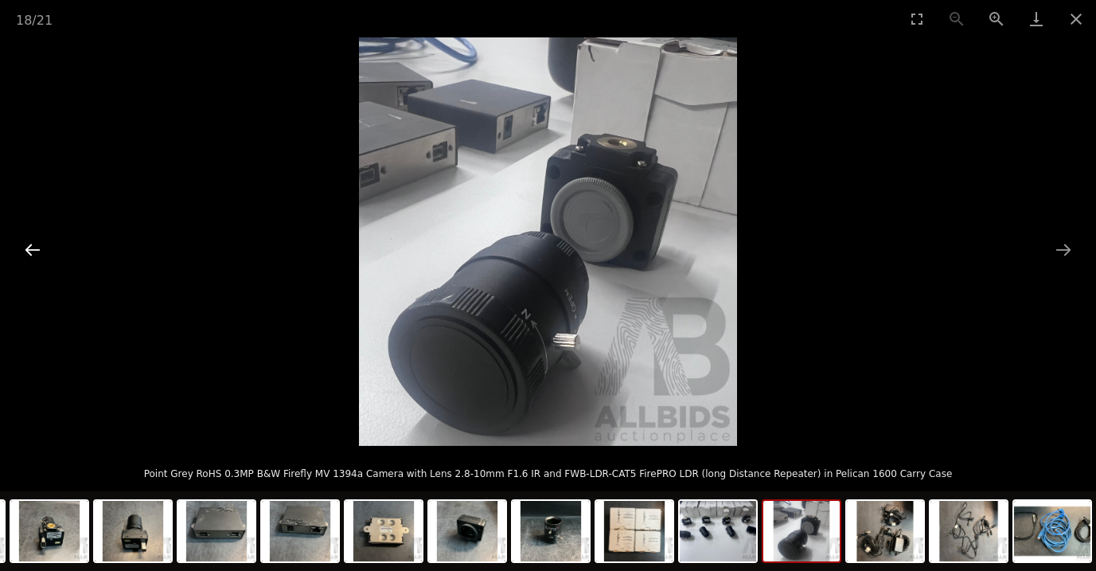
click at [22, 253] on button "Previous slide" at bounding box center [32, 249] width 33 height 31
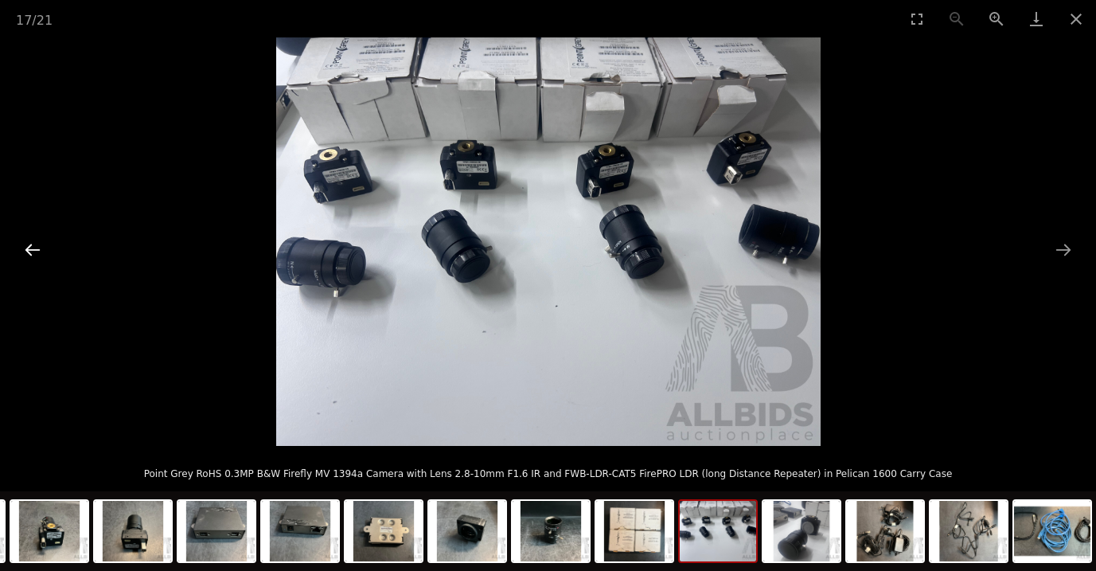
click at [23, 253] on button "Previous slide" at bounding box center [32, 249] width 33 height 31
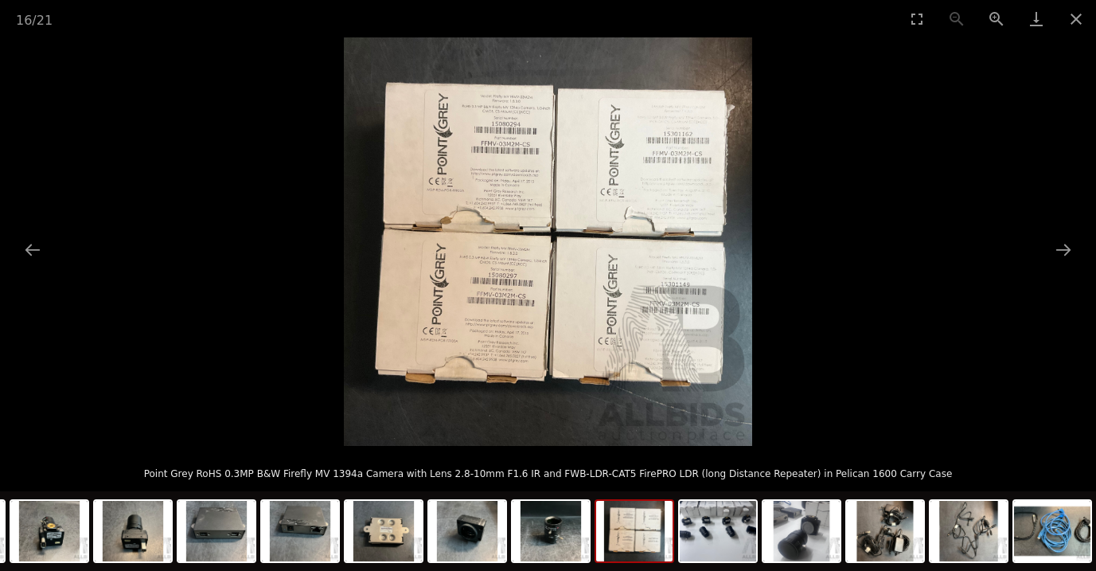
click at [512, 122] on img at bounding box center [548, 241] width 408 height 408
click at [511, 123] on img at bounding box center [548, 241] width 408 height 408
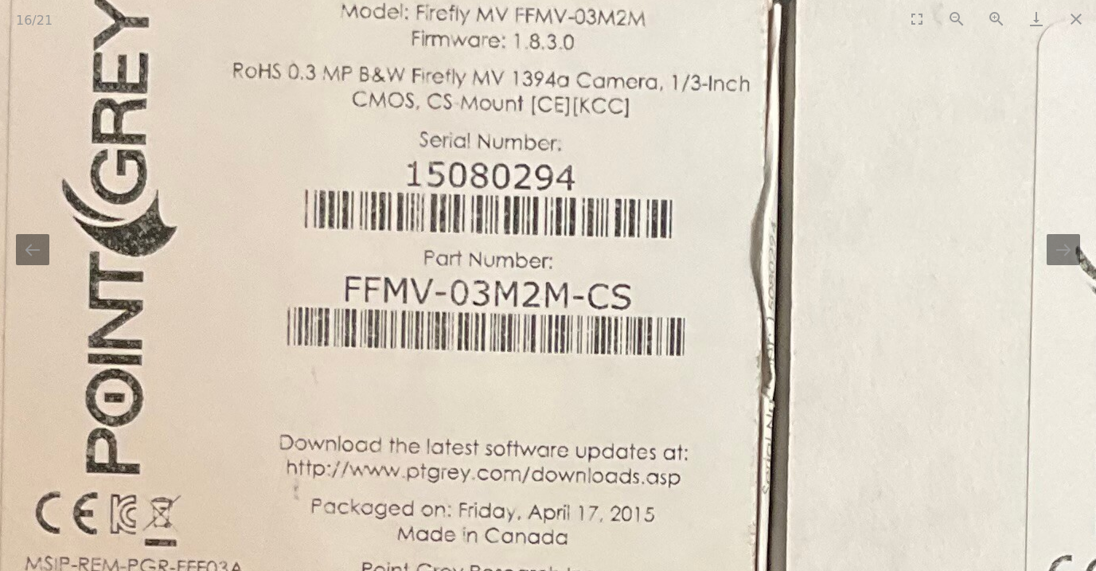
drag, startPoint x: 356, startPoint y: 324, endPoint x: 368, endPoint y: 243, distance: 82.0
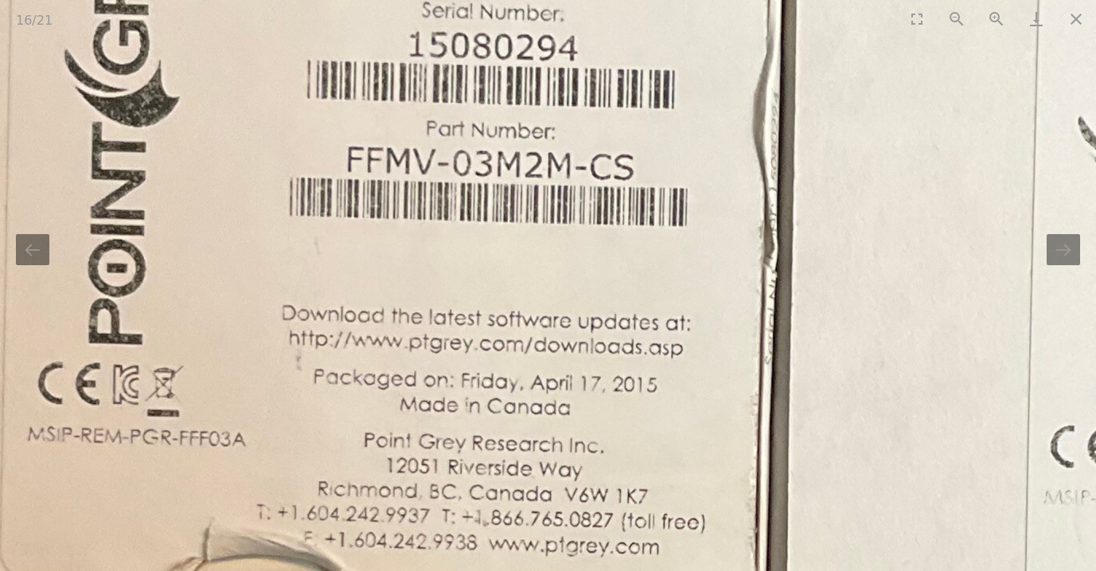
drag, startPoint x: 382, startPoint y: 395, endPoint x: 381, endPoint y: 280, distance: 114.6
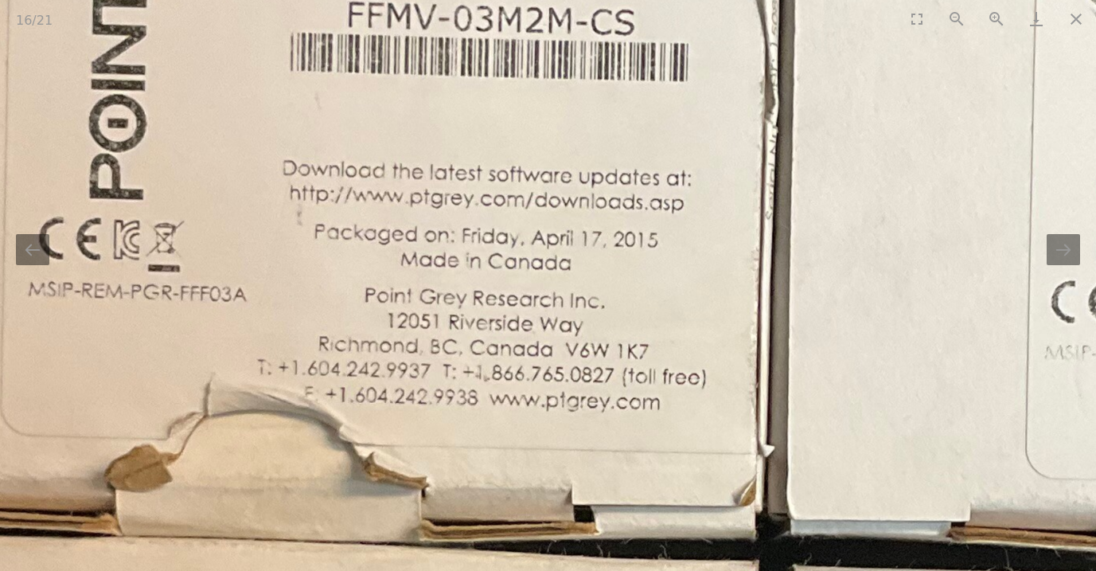
drag, startPoint x: 391, startPoint y: 402, endPoint x: 398, endPoint y: 269, distance: 133.1
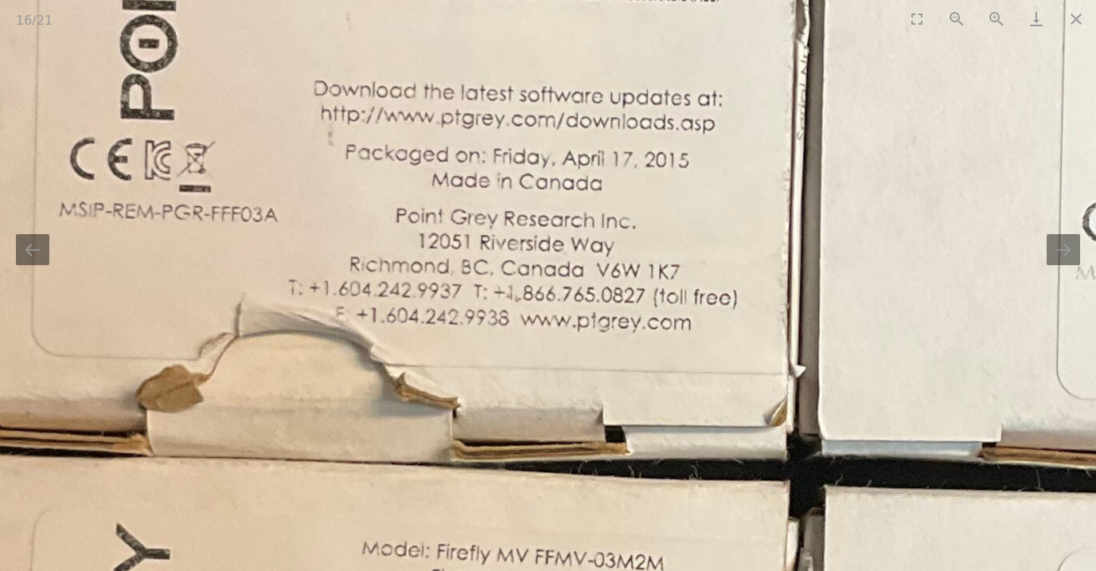
drag, startPoint x: 330, startPoint y: 344, endPoint x: 357, endPoint y: 318, distance: 37.1
click at [357, 318] on img at bounding box center [772, 515] width 2407 height 2407
click at [302, 317] on img at bounding box center [772, 515] width 2407 height 2407
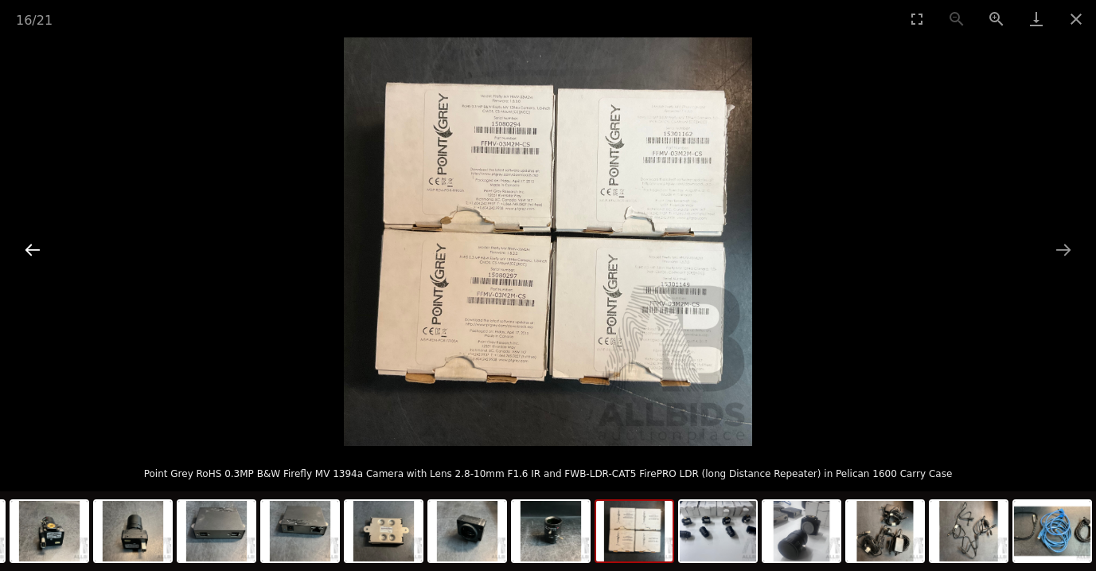
click at [35, 249] on button "Previous slide" at bounding box center [32, 249] width 33 height 31
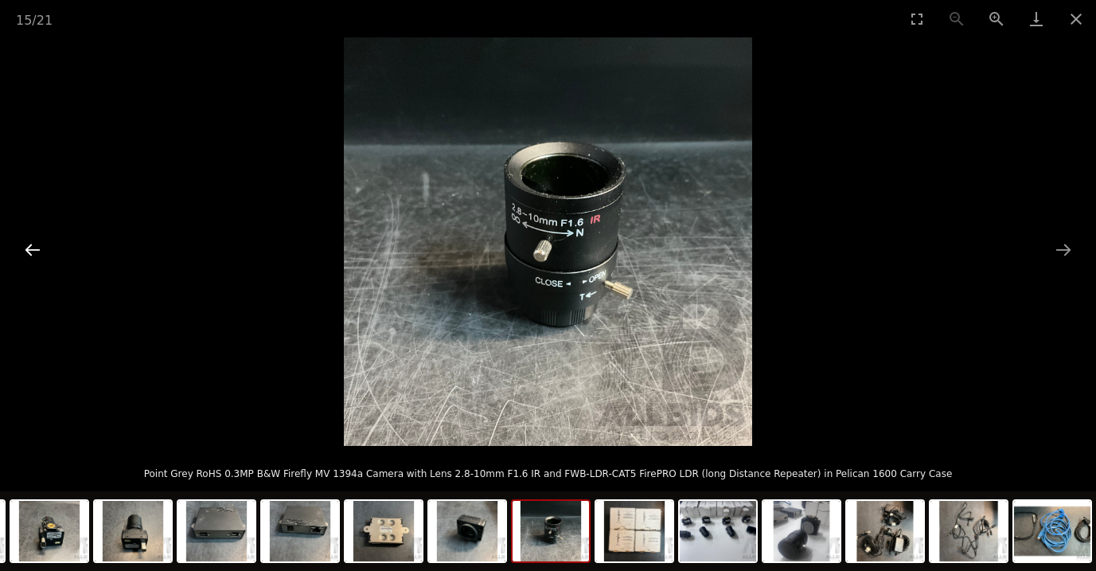
click at [35, 249] on button "Previous slide" at bounding box center [32, 249] width 33 height 31
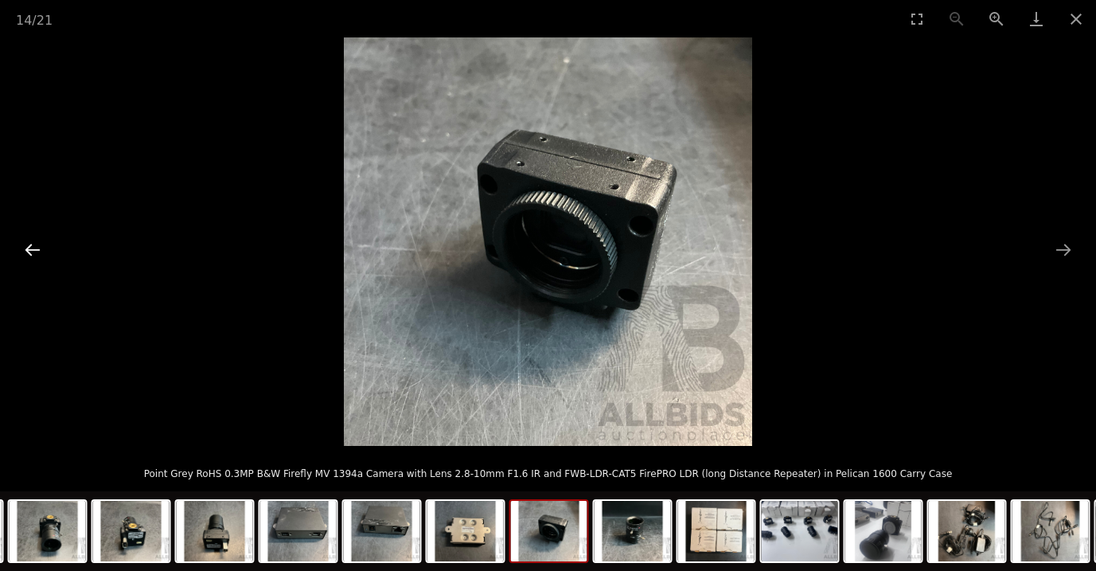
click at [35, 249] on button "Previous slide" at bounding box center [32, 249] width 33 height 31
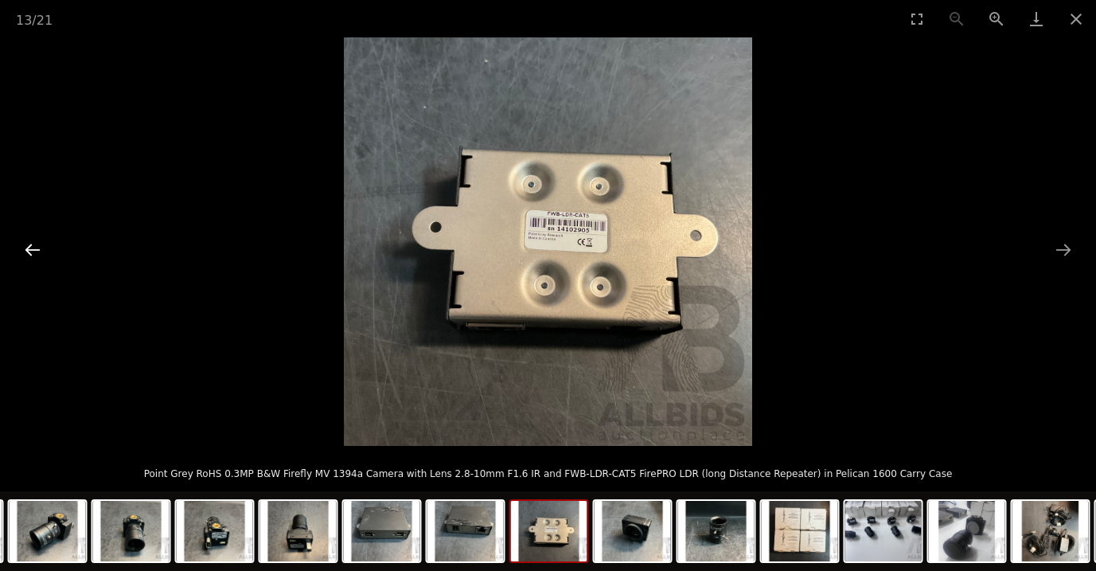
click at [35, 250] on button "Previous slide" at bounding box center [32, 249] width 33 height 31
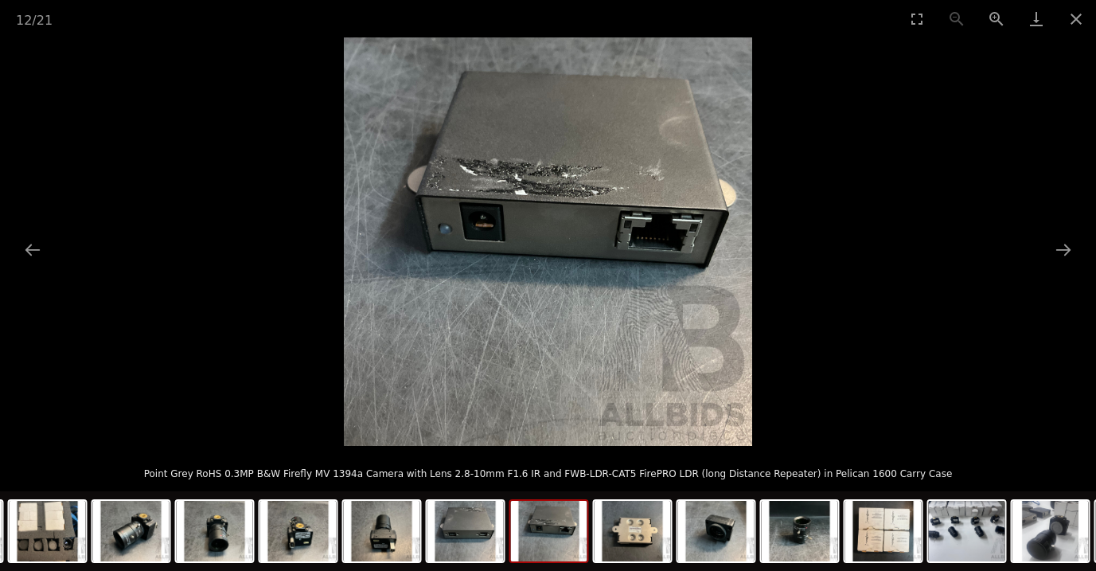
click at [534, 173] on img at bounding box center [548, 241] width 408 height 408
click at [532, 175] on img at bounding box center [548, 241] width 408 height 408
click at [524, 184] on img at bounding box center [548, 241] width 408 height 408
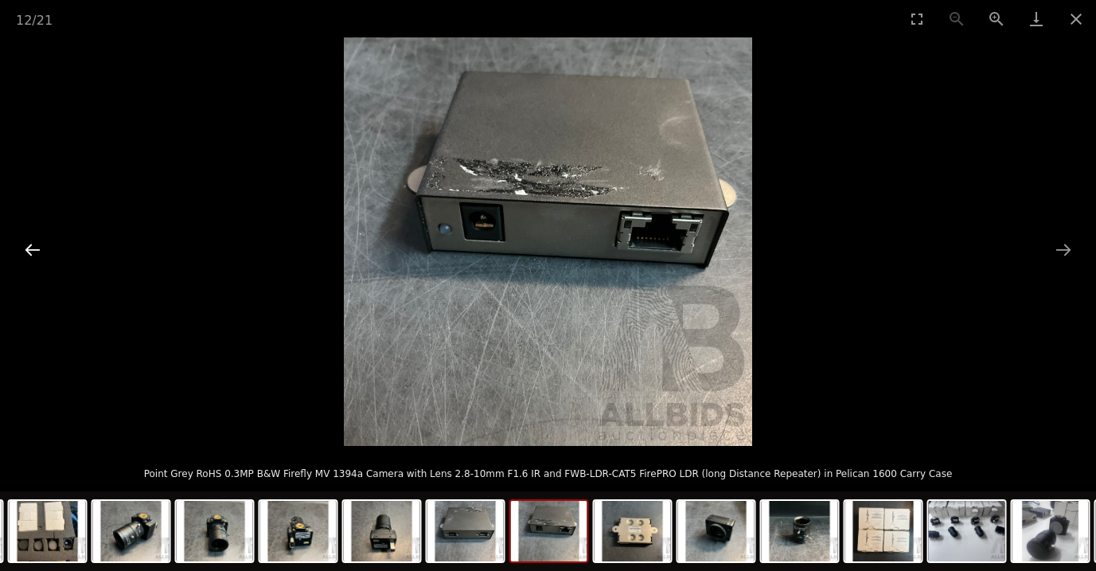
click at [33, 247] on button "Previous slide" at bounding box center [32, 249] width 33 height 31
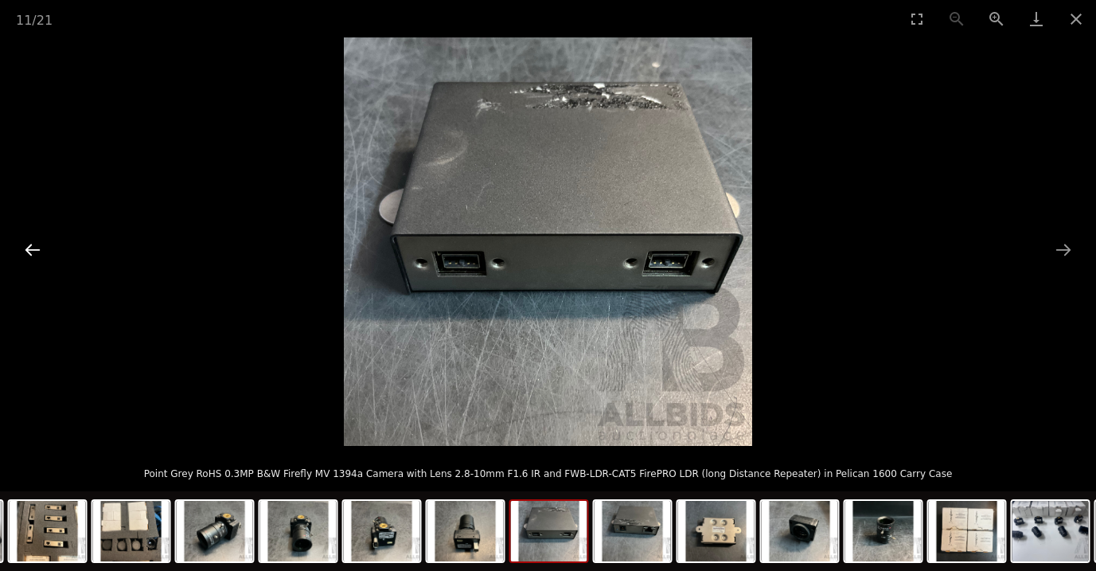
click at [33, 247] on button "Previous slide" at bounding box center [32, 249] width 33 height 31
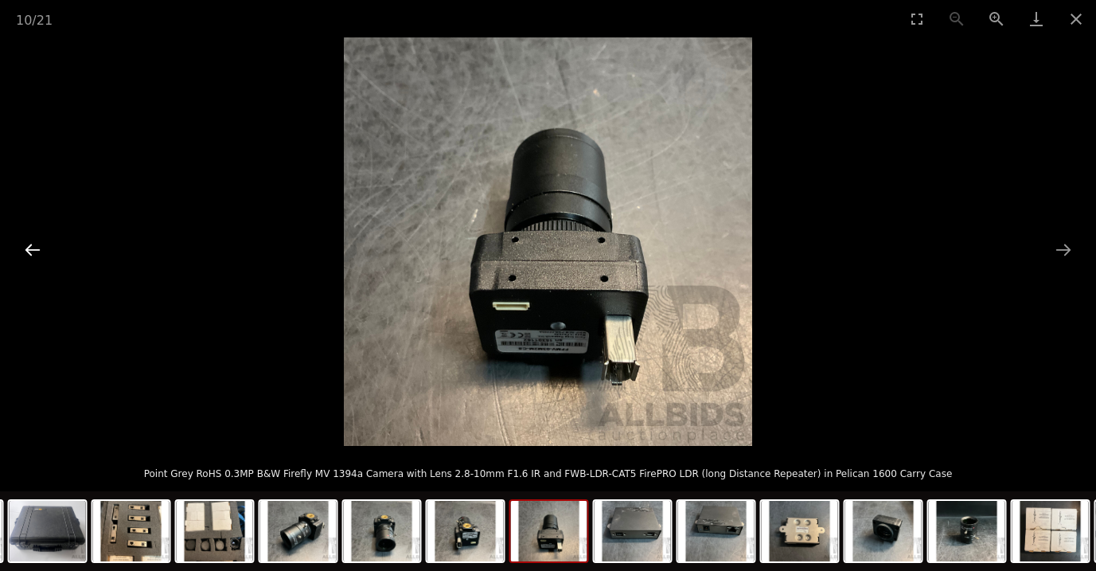
click at [33, 247] on button "Previous slide" at bounding box center [32, 249] width 33 height 31
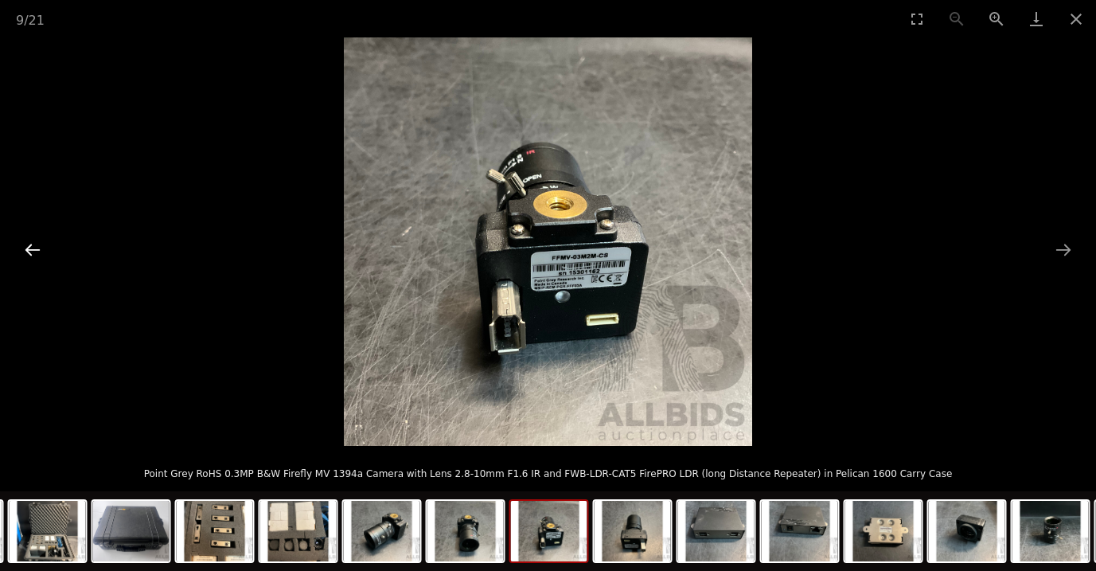
click at [33, 247] on button "Previous slide" at bounding box center [32, 249] width 33 height 31
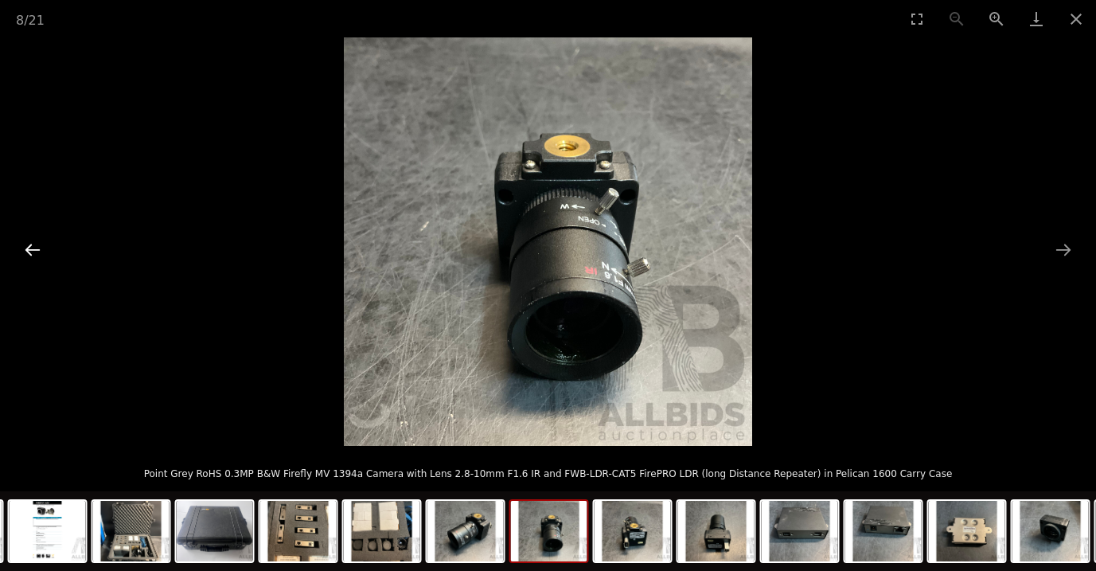
click at [33, 247] on button "Previous slide" at bounding box center [32, 249] width 33 height 31
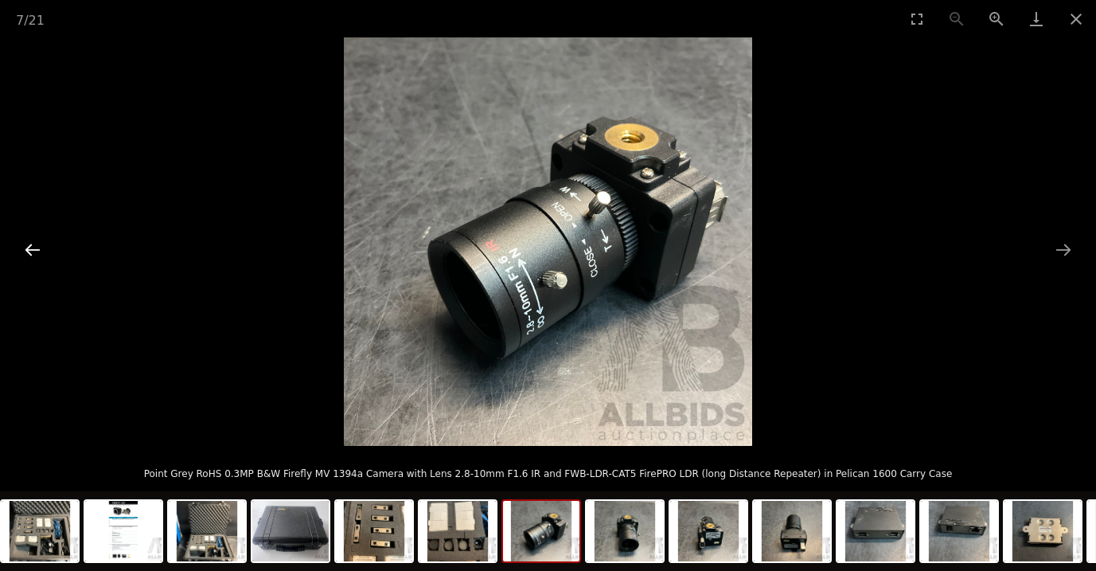
click at [33, 248] on button "Previous slide" at bounding box center [32, 249] width 33 height 31
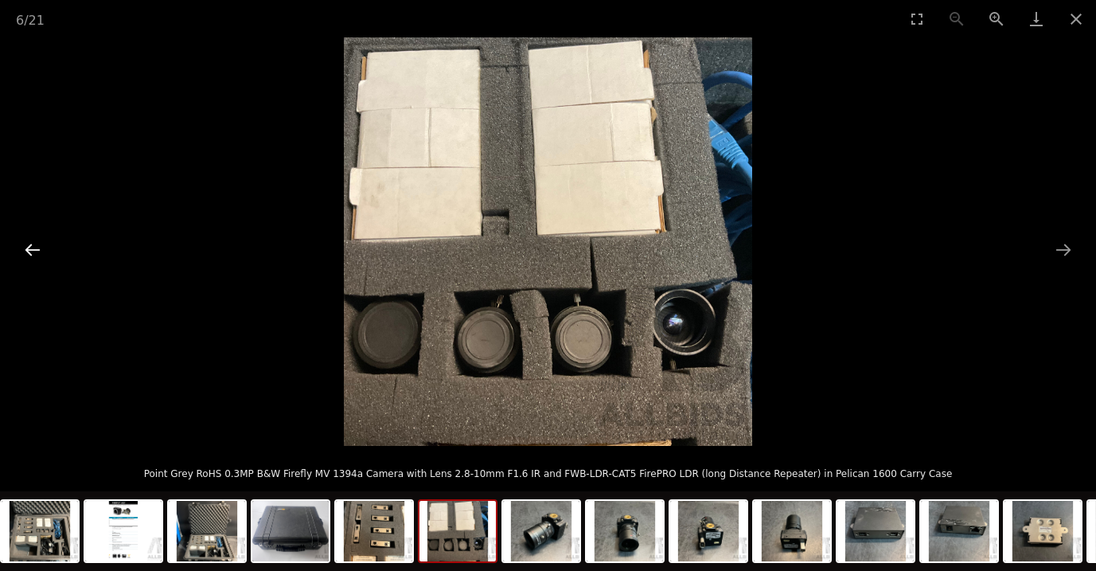
click at [33, 248] on button "Previous slide" at bounding box center [32, 249] width 33 height 31
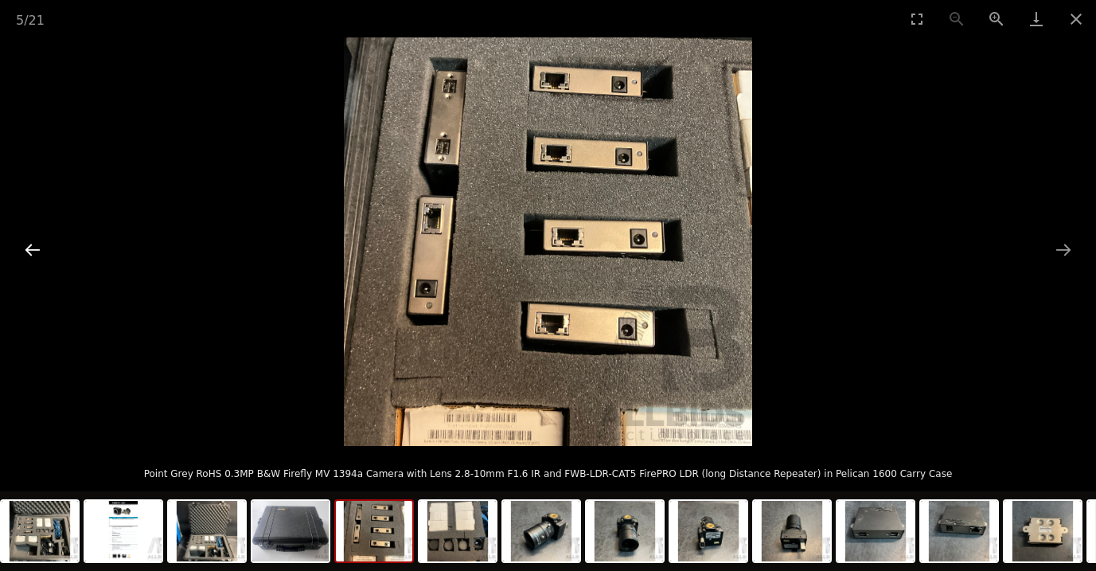
click at [33, 248] on button "Previous slide" at bounding box center [32, 249] width 33 height 31
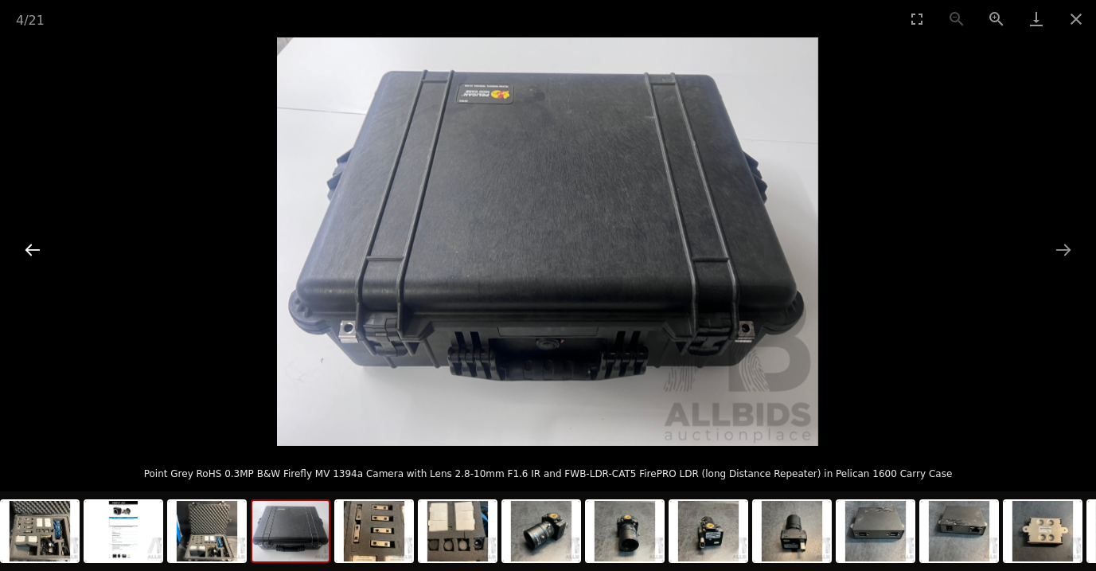
click at [33, 248] on button "Previous slide" at bounding box center [32, 249] width 33 height 31
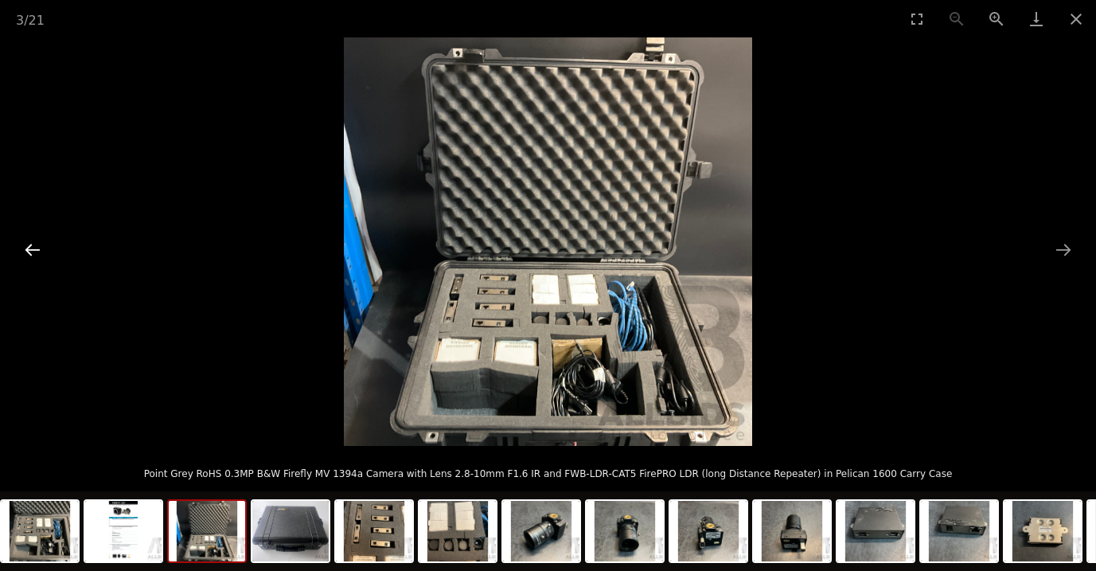
click at [33, 248] on button "Previous slide" at bounding box center [32, 249] width 33 height 31
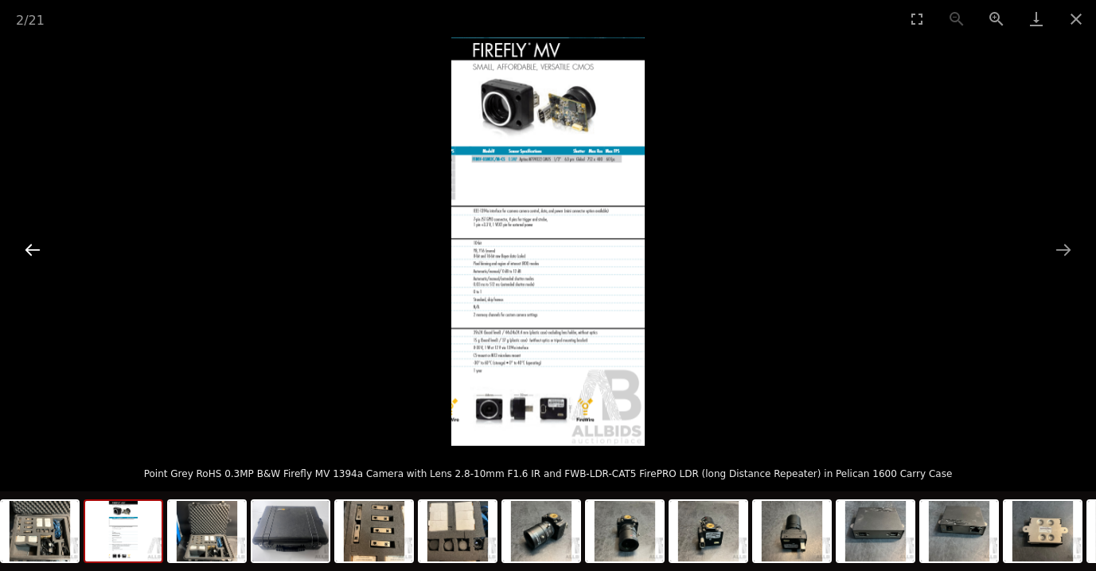
click at [30, 255] on button "Previous slide" at bounding box center [32, 249] width 33 height 31
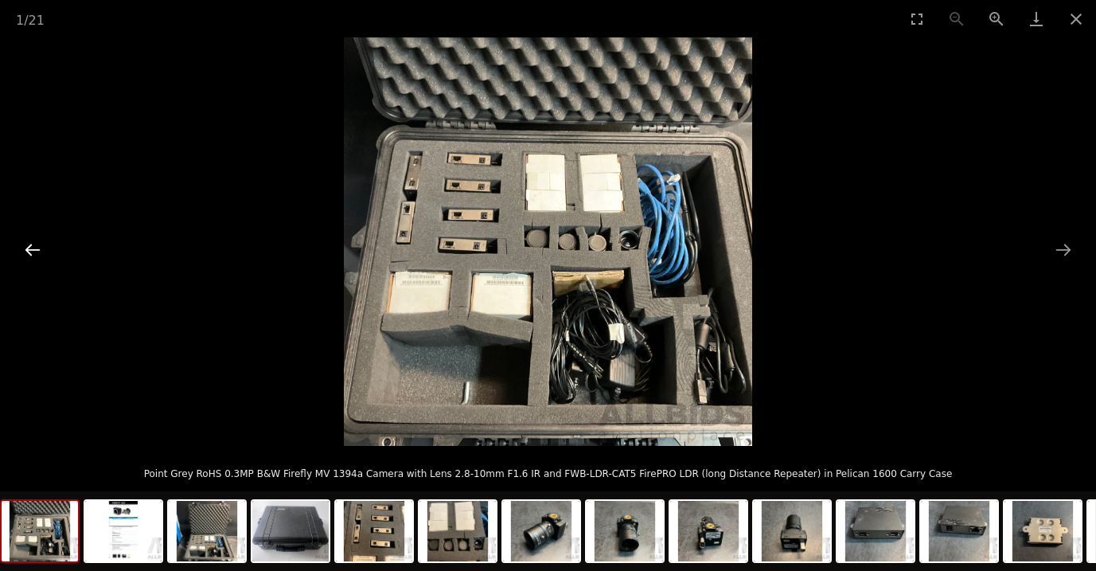
click at [33, 253] on button "Previous slide" at bounding box center [32, 249] width 33 height 31
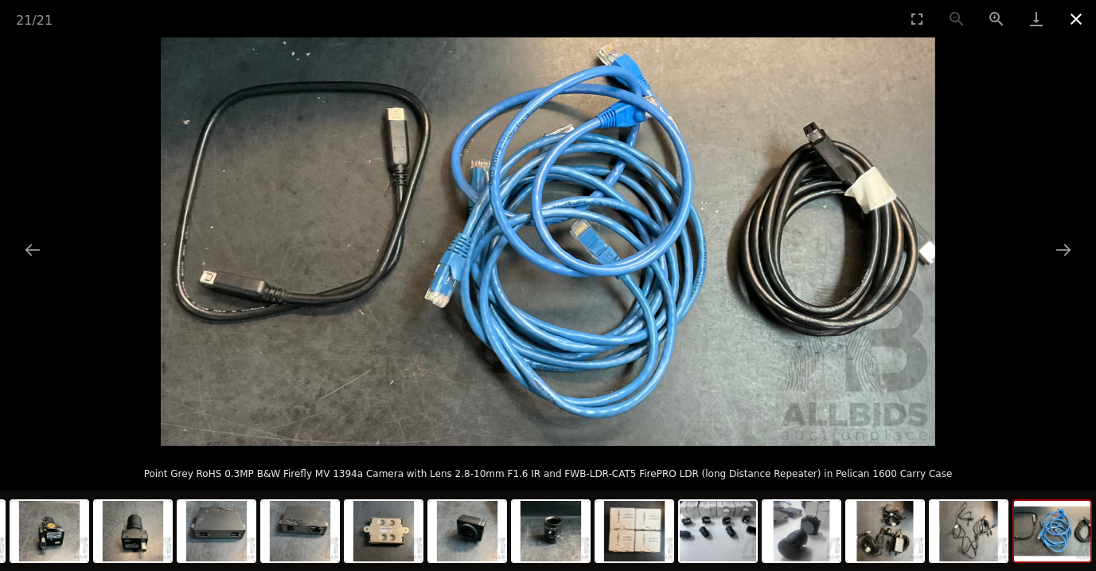
click at [1080, 21] on button "Close gallery" at bounding box center [1076, 18] width 40 height 37
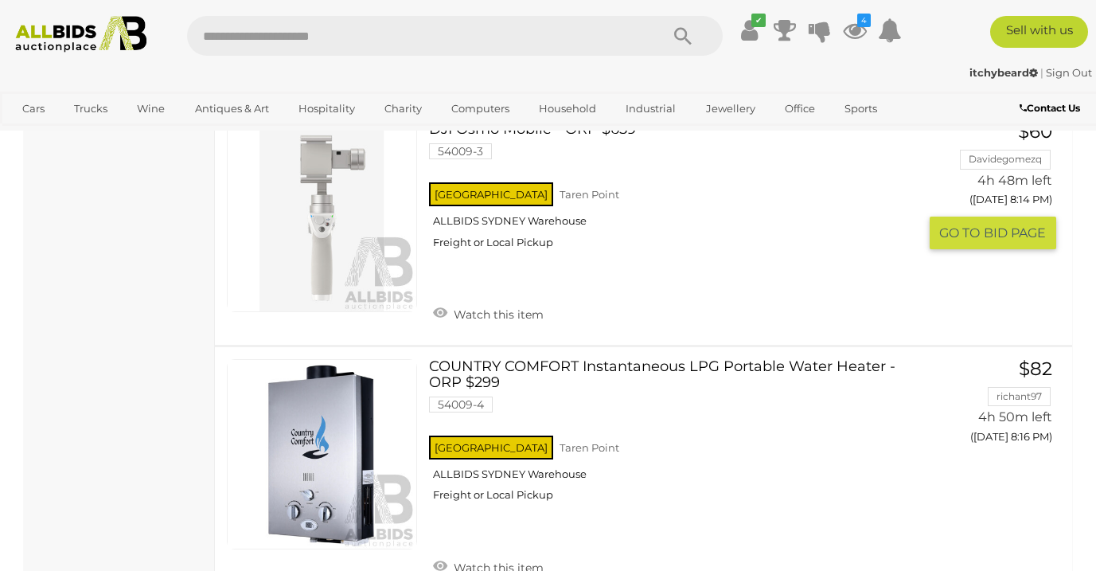
scroll to position [10924, 0]
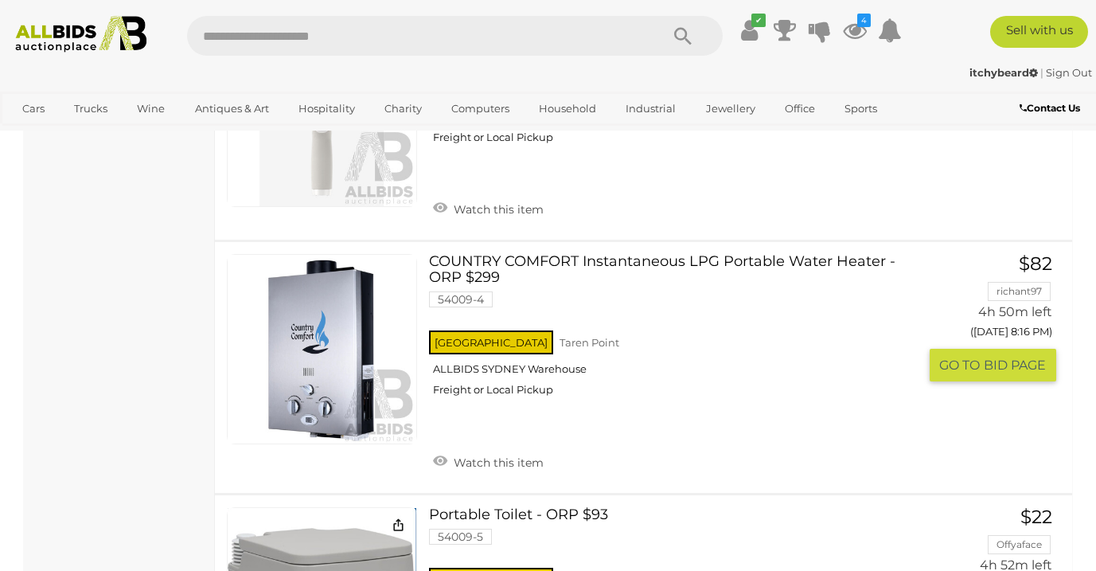
click at [302, 364] on link at bounding box center [322, 349] width 190 height 190
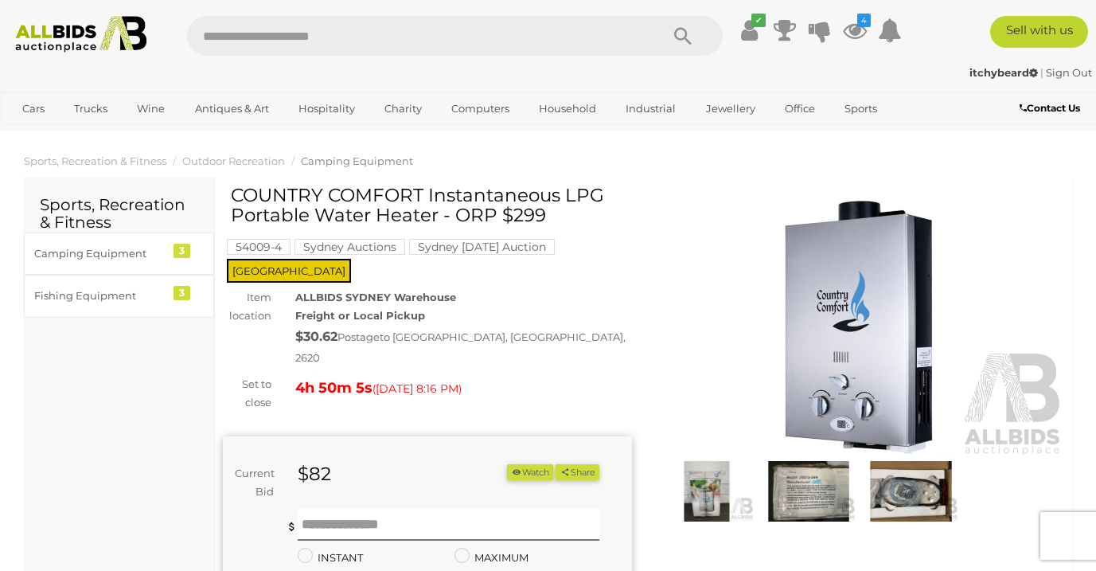
scroll to position [9, 0]
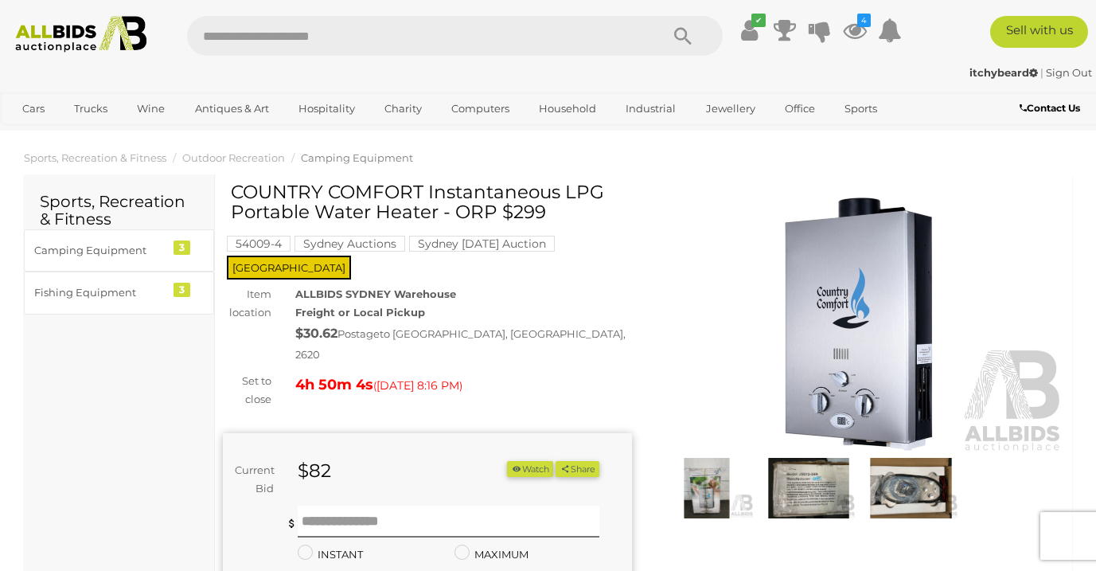
click at [822, 489] on img at bounding box center [809, 488] width 94 height 60
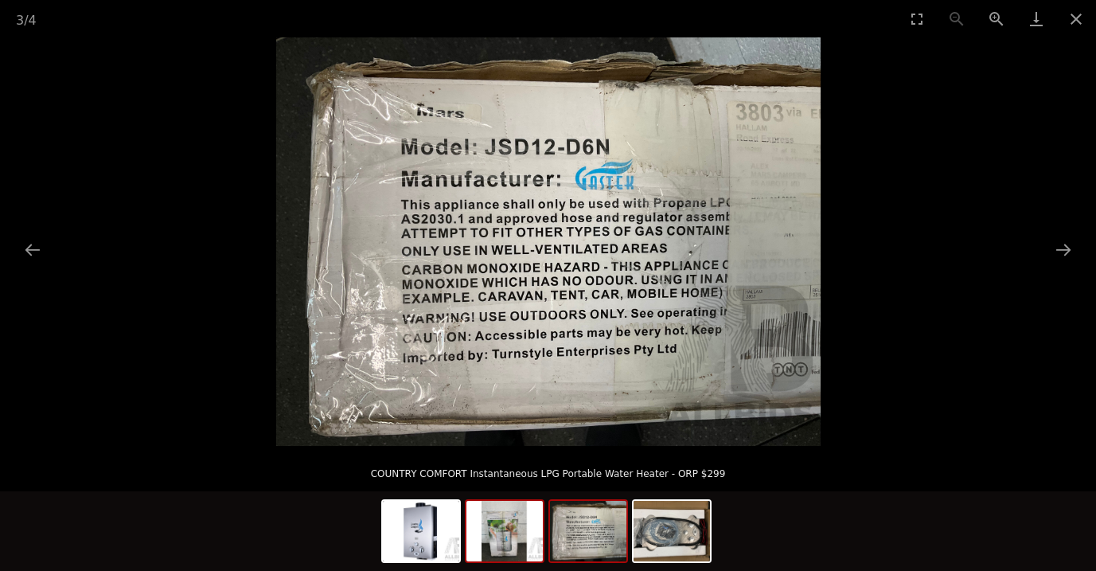
click at [505, 529] on img at bounding box center [504, 531] width 76 height 60
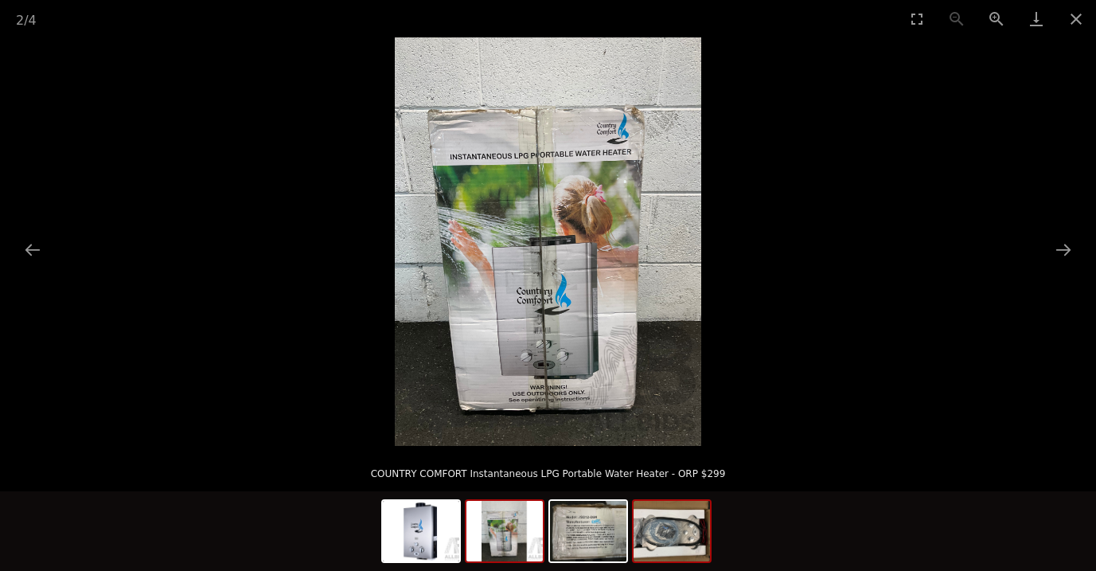
click at [674, 534] on img at bounding box center [671, 531] width 76 height 60
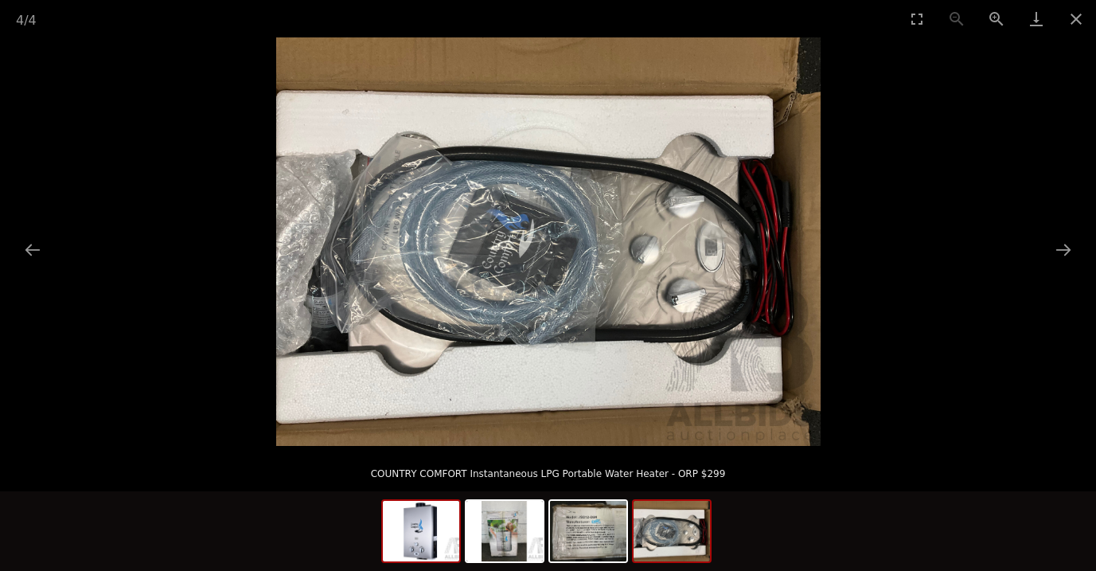
click at [416, 532] on img at bounding box center [421, 531] width 76 height 60
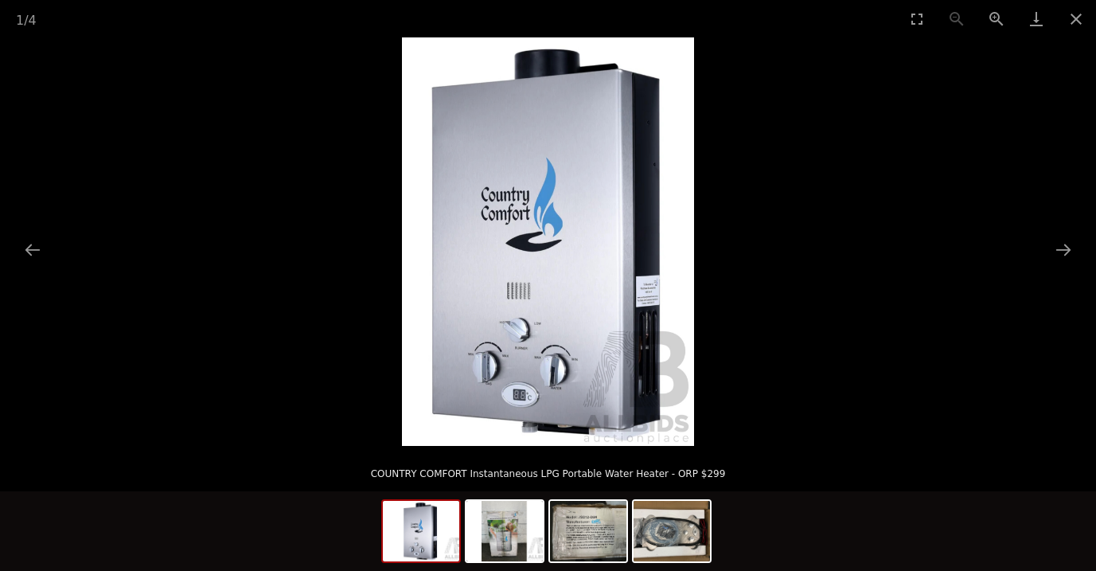
click at [508, 378] on img at bounding box center [548, 241] width 292 height 408
click at [507, 380] on img at bounding box center [548, 241] width 292 height 408
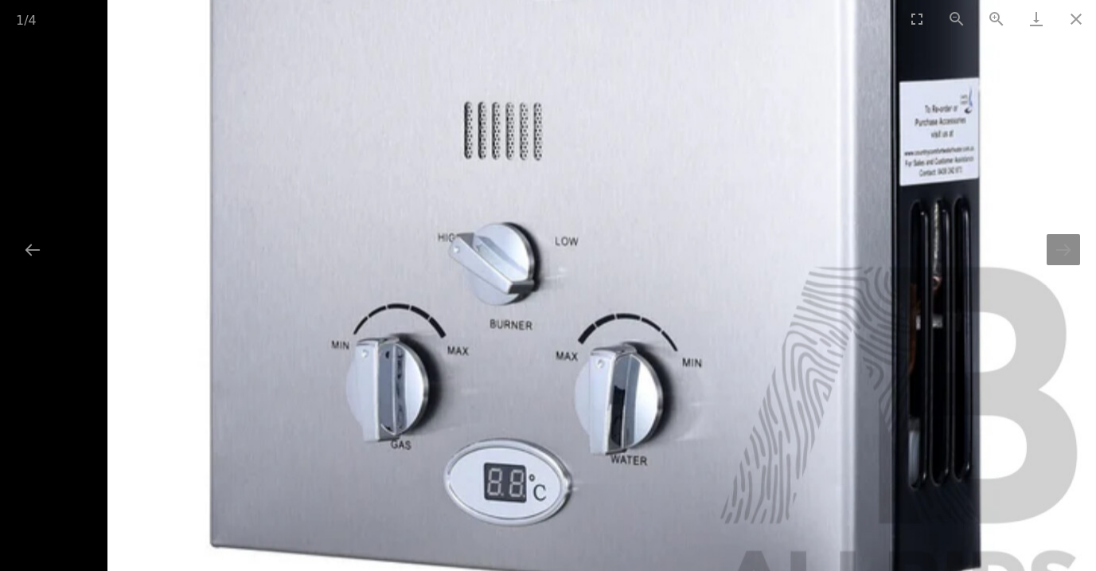
scroll to position [49, 0]
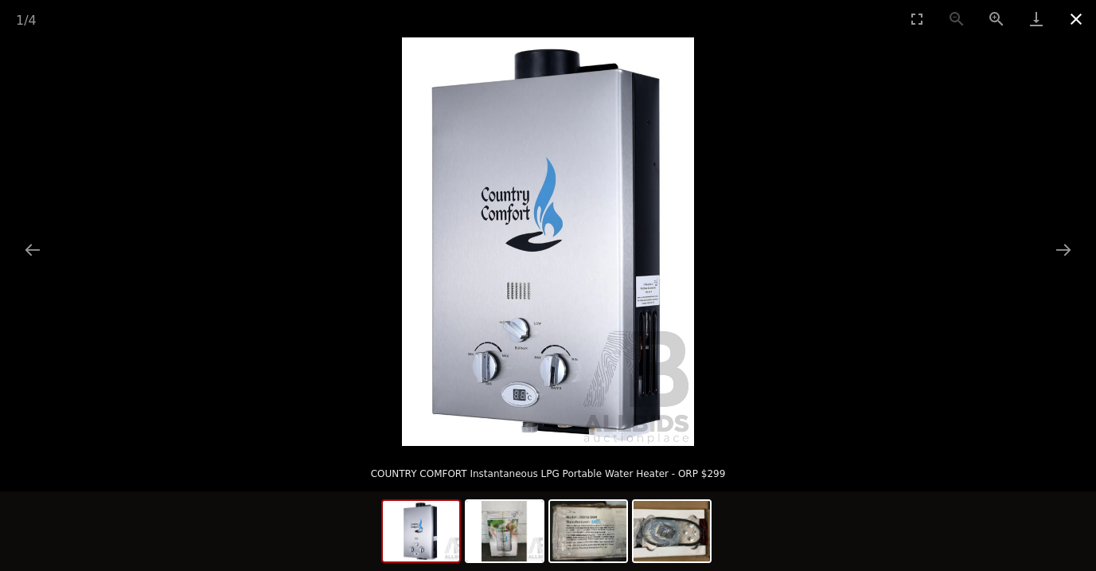
click at [1077, 21] on button "Close gallery" at bounding box center [1076, 18] width 40 height 37
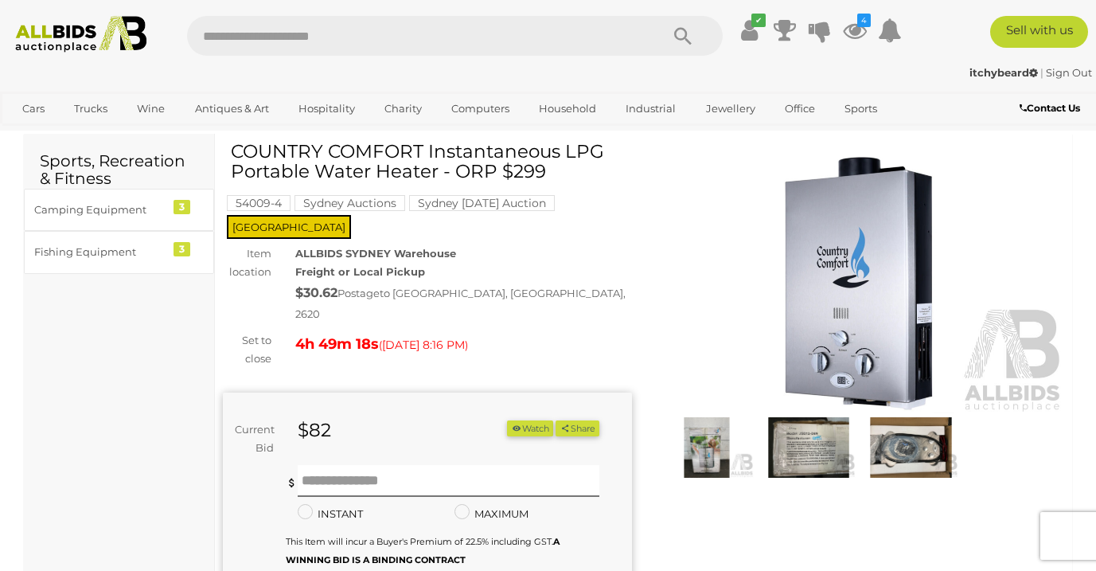
scroll to position [9, 0]
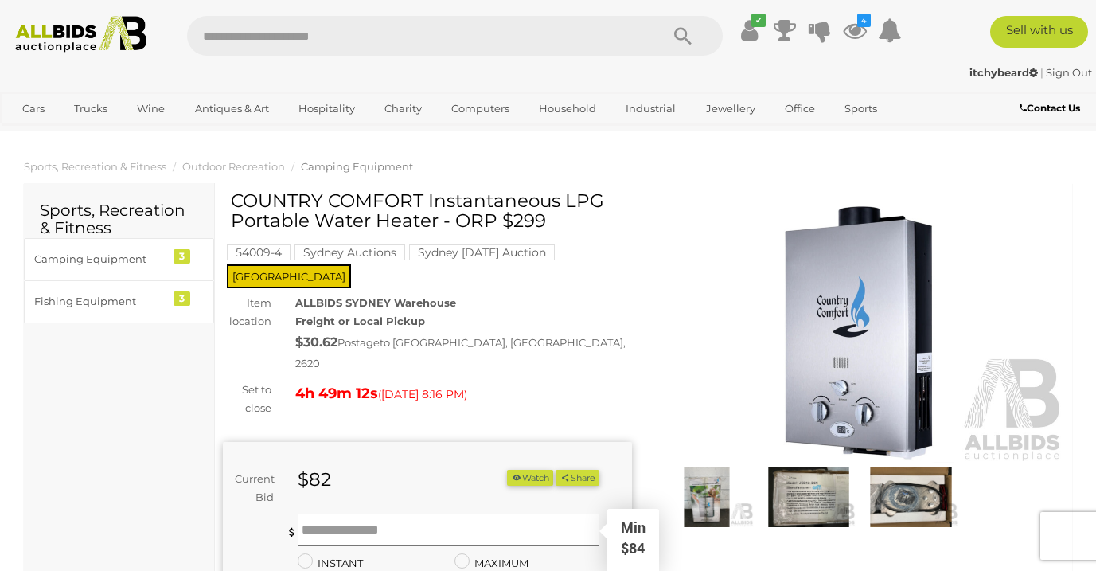
scroll to position [25, 0]
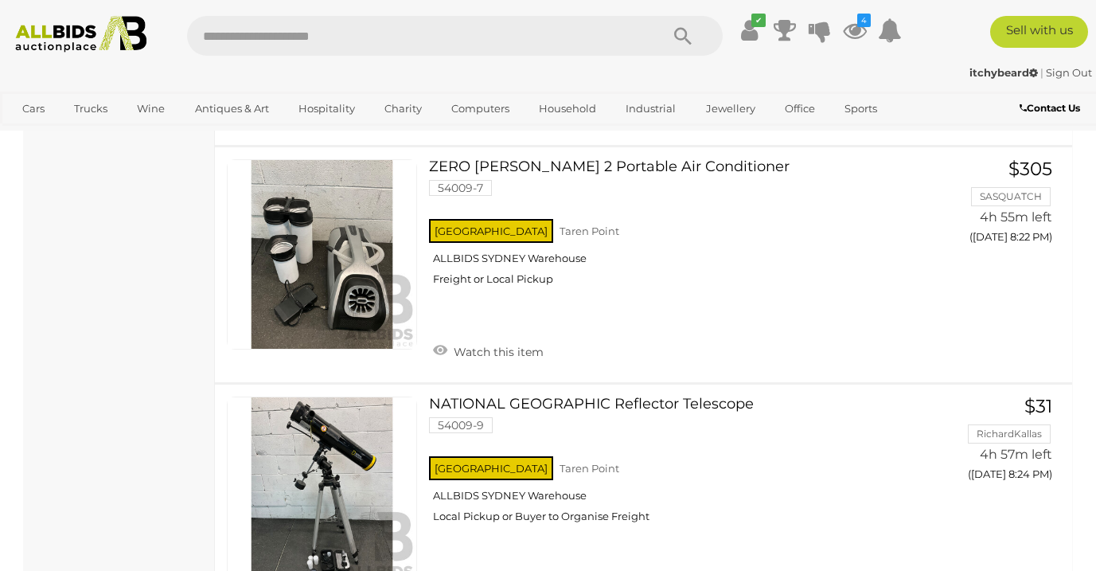
scroll to position [11745, 0]
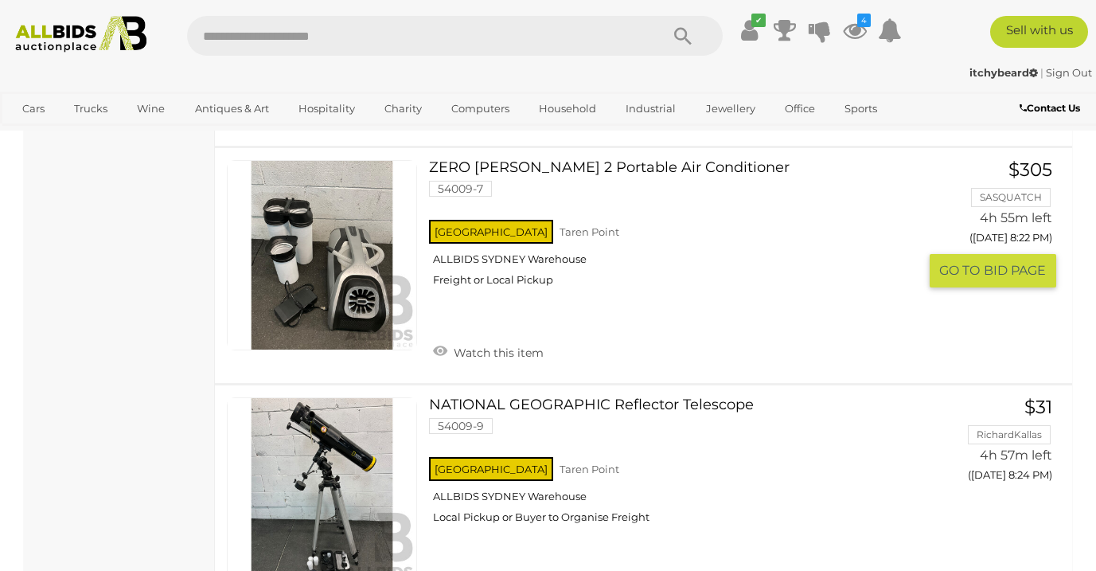
click at [363, 277] on link at bounding box center [322, 255] width 190 height 190
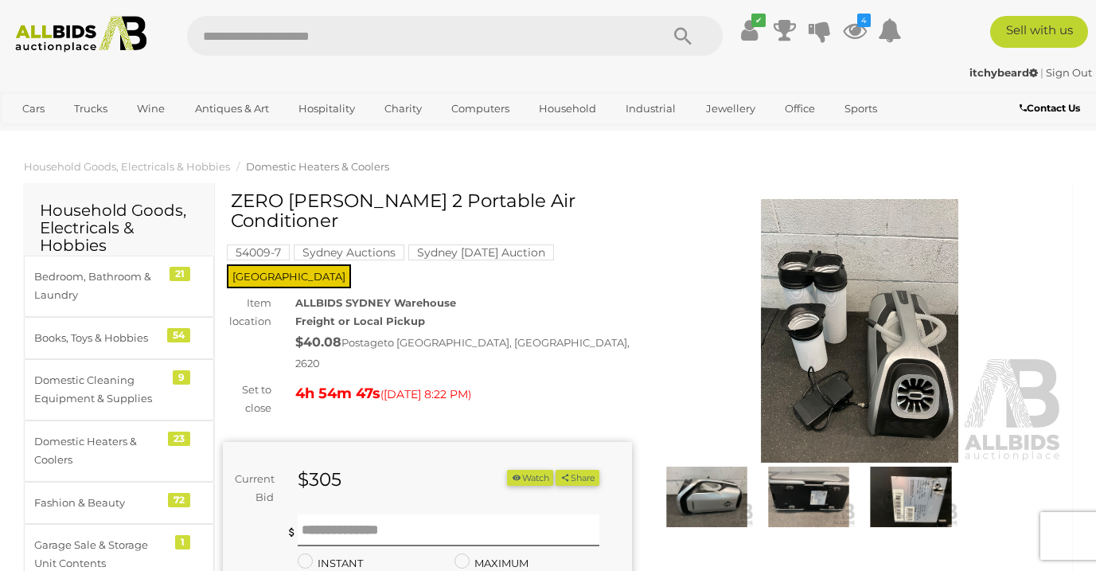
click at [824, 500] on img at bounding box center [809, 496] width 94 height 60
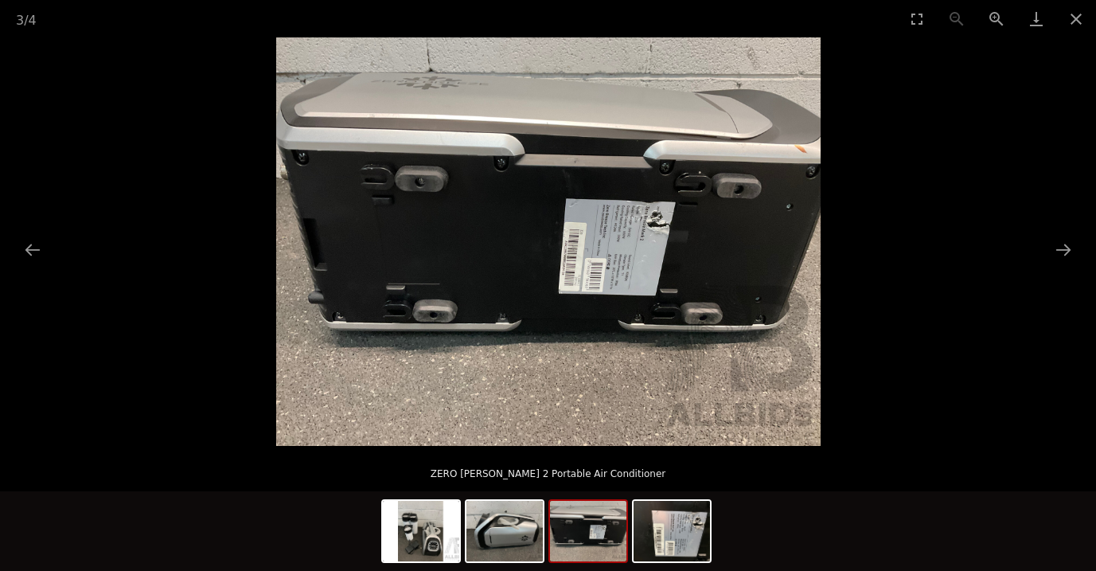
click at [624, 248] on img at bounding box center [548, 241] width 544 height 408
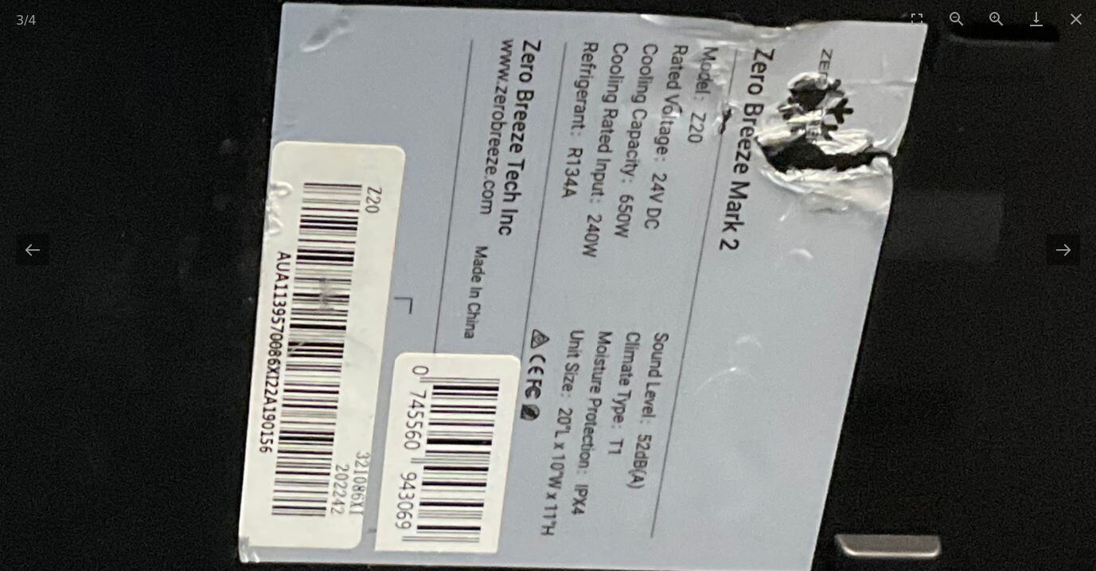
drag, startPoint x: 594, startPoint y: 430, endPoint x: 597, endPoint y: 367, distance: 62.9
click at [597, 367] on img at bounding box center [178, 256] width 3209 height 2407
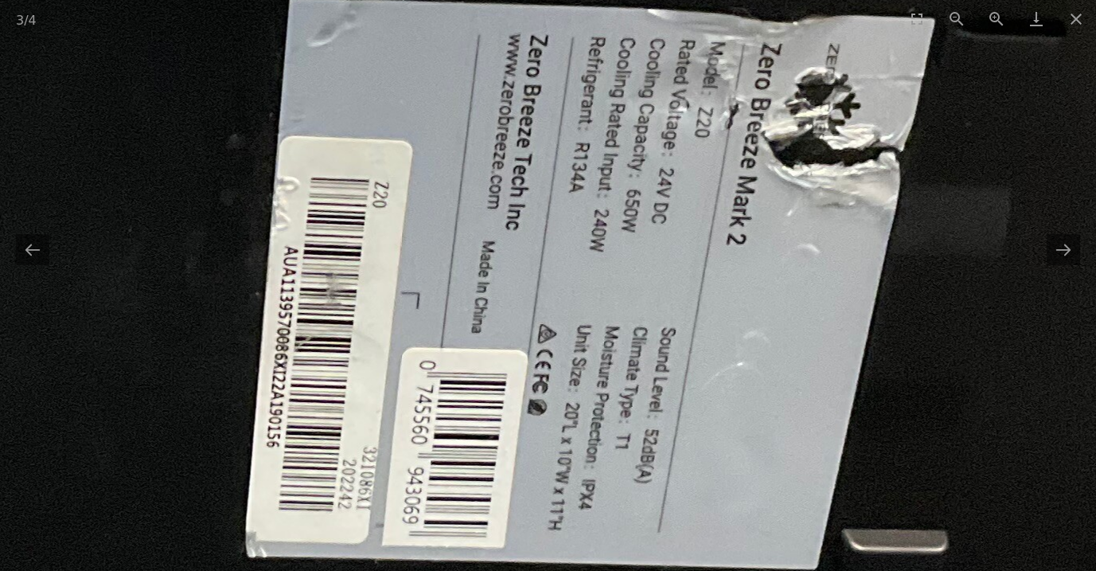
click at [564, 426] on img at bounding box center [185, 251] width 3209 height 2407
click at [579, 400] on img at bounding box center [185, 251] width 3209 height 2407
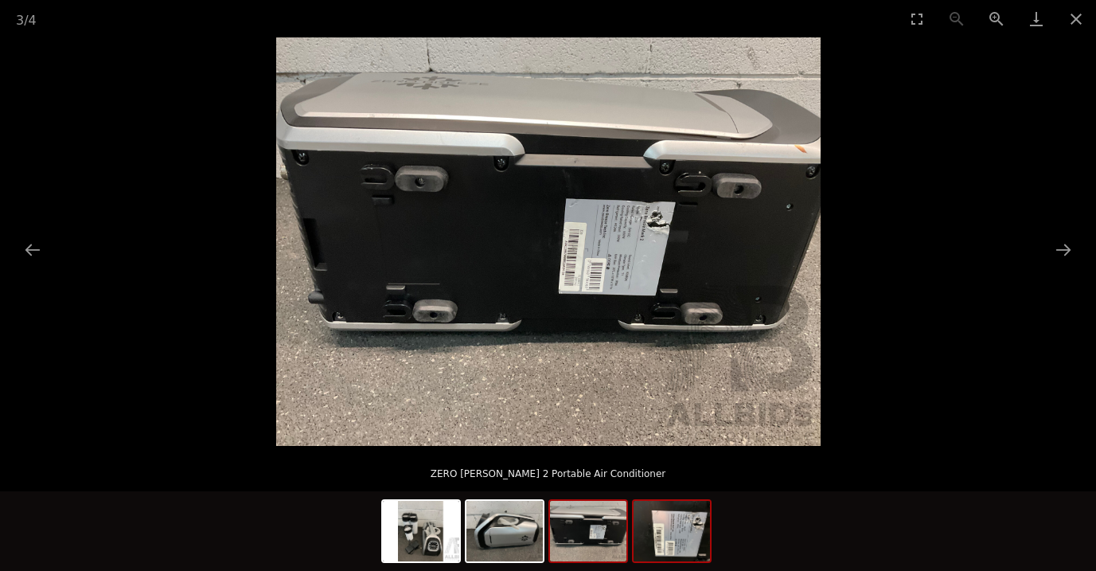
click at [669, 529] on img at bounding box center [671, 531] width 76 height 60
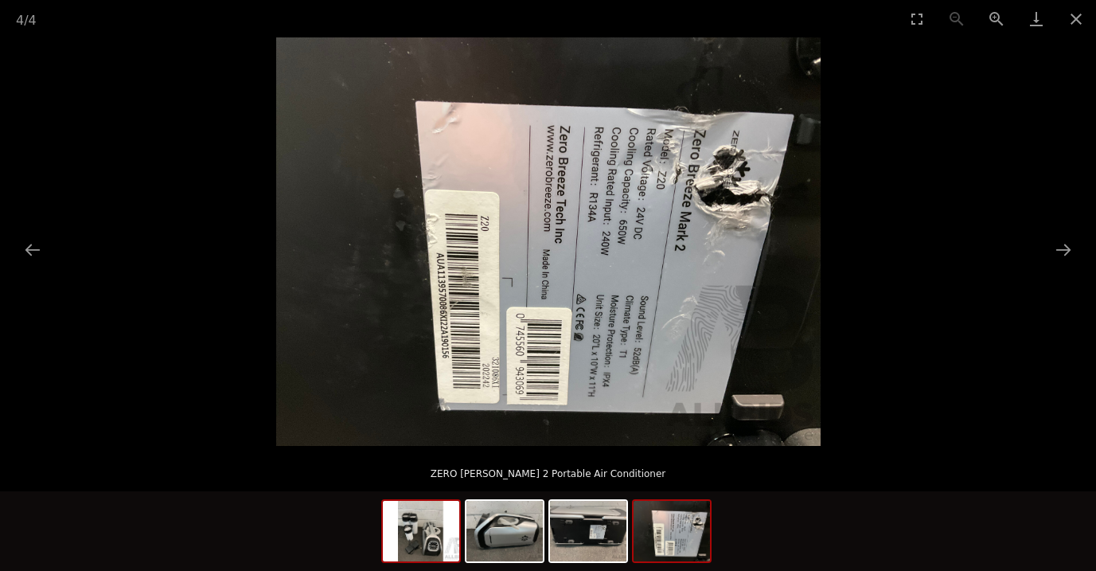
click at [411, 544] on img at bounding box center [421, 531] width 76 height 60
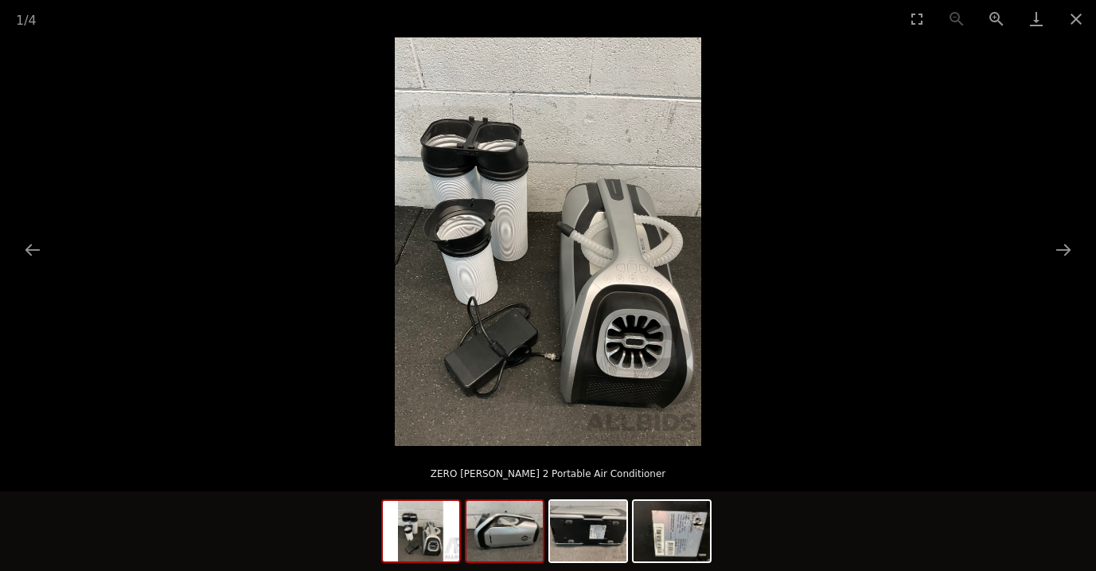
click at [505, 542] on img at bounding box center [504, 531] width 76 height 60
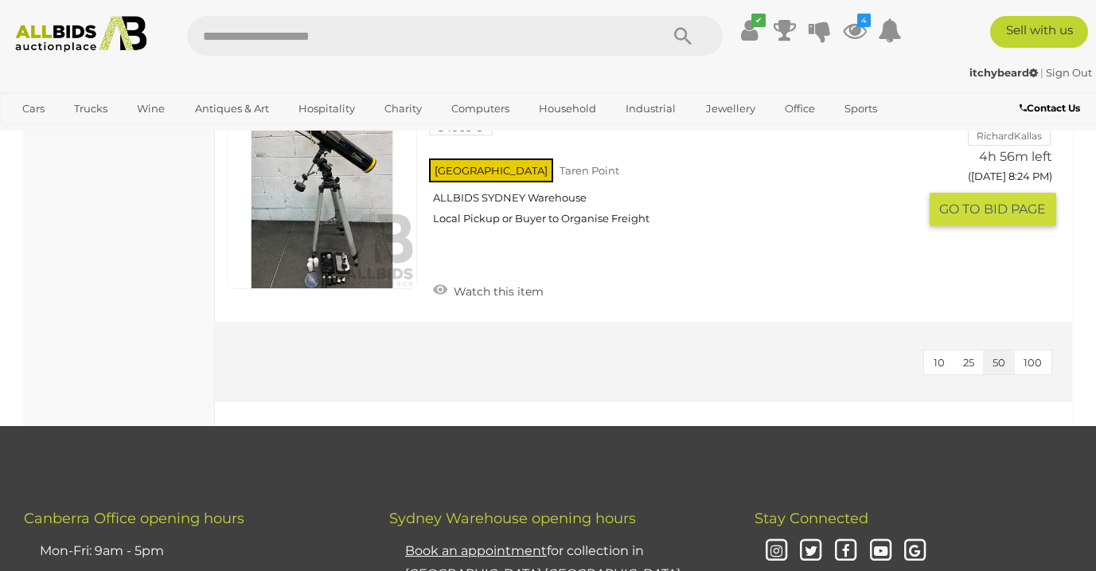
scroll to position [12044, 0]
